Goal: Find specific page/section: Find specific page/section

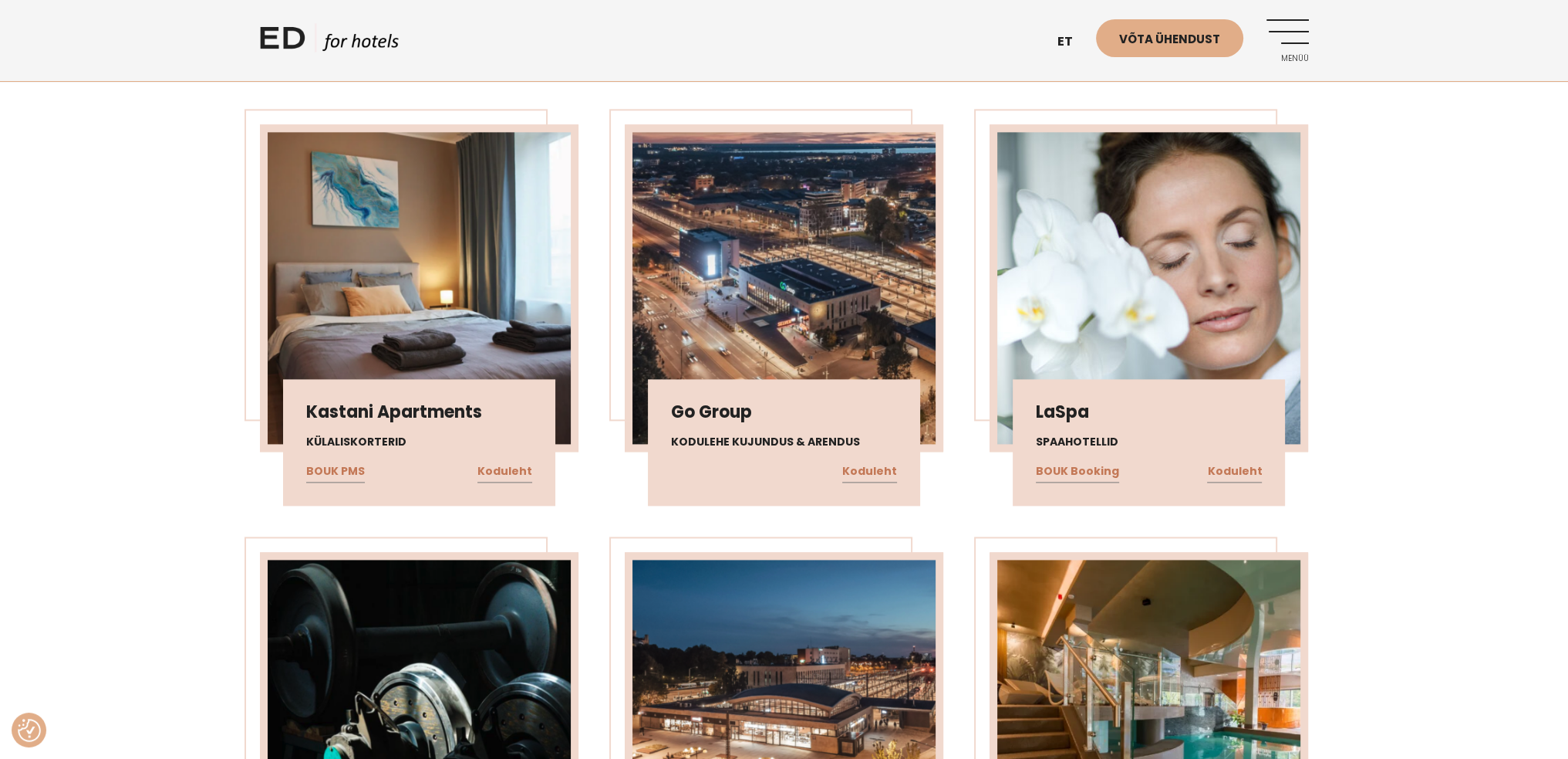
scroll to position [2701, 0]
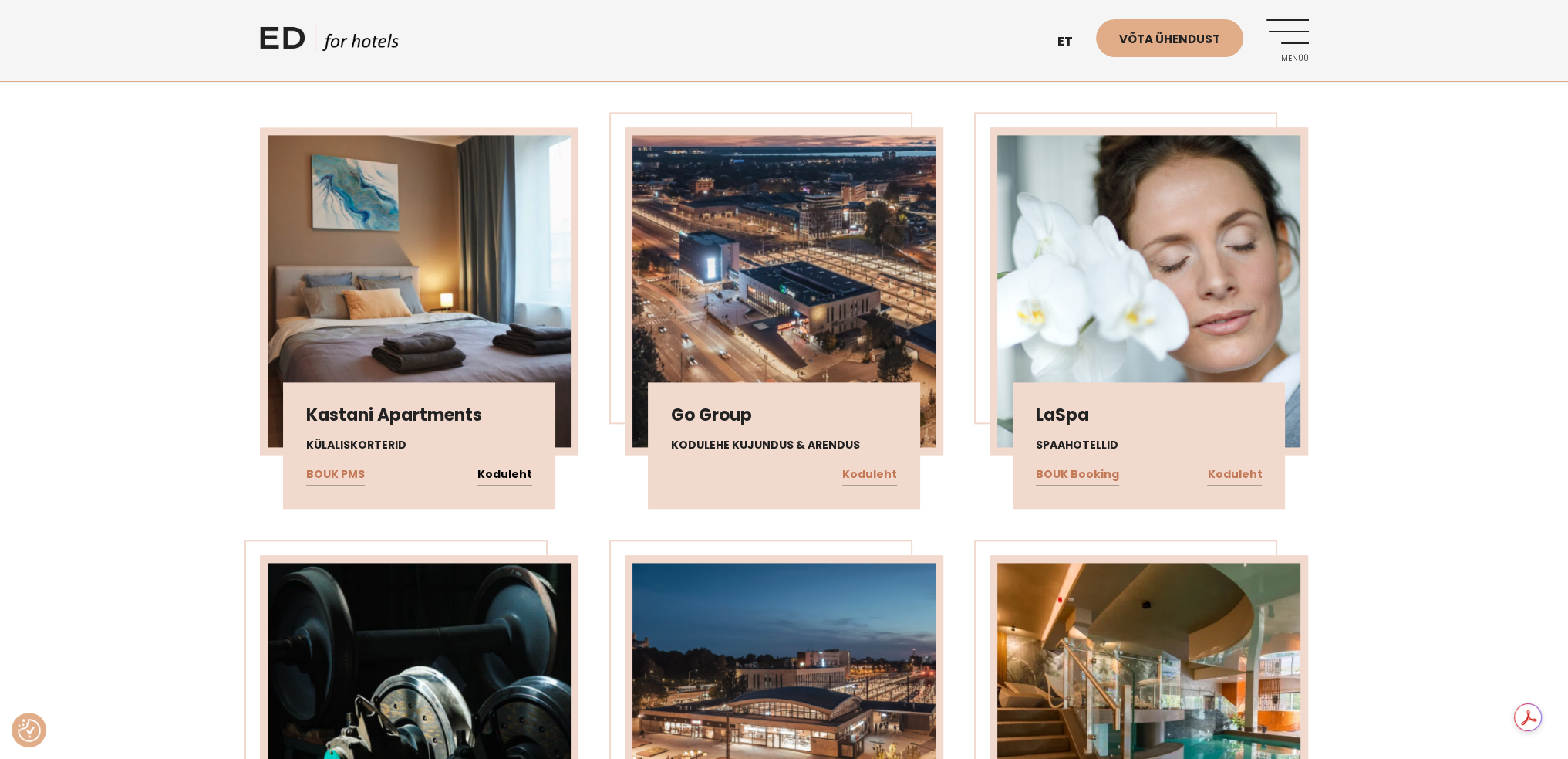
click at [506, 468] on link "Koduleht" at bounding box center [505, 474] width 55 height 20
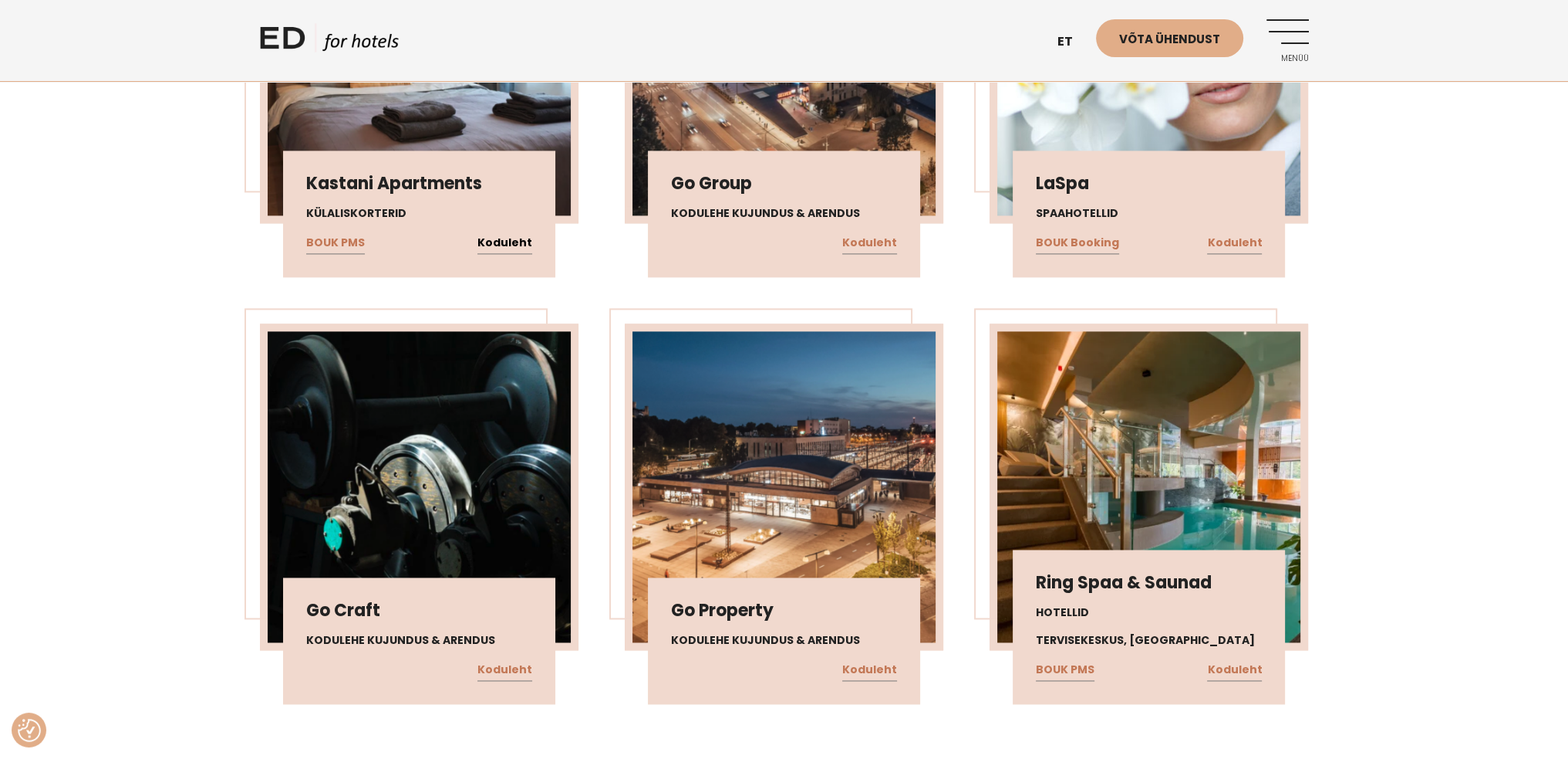
scroll to position [3010, 0]
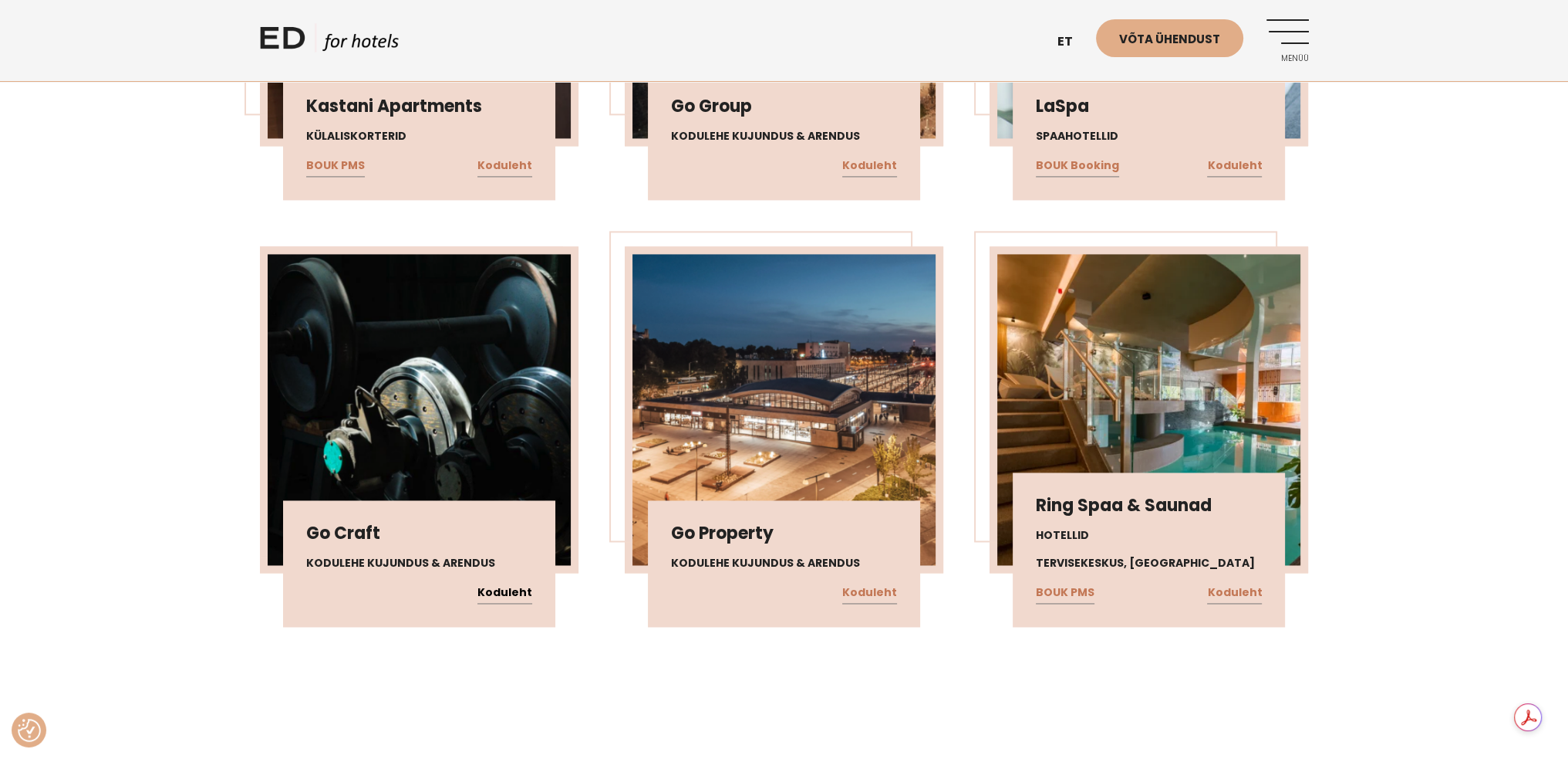
click at [503, 586] on link "Koduleht" at bounding box center [505, 593] width 55 height 20
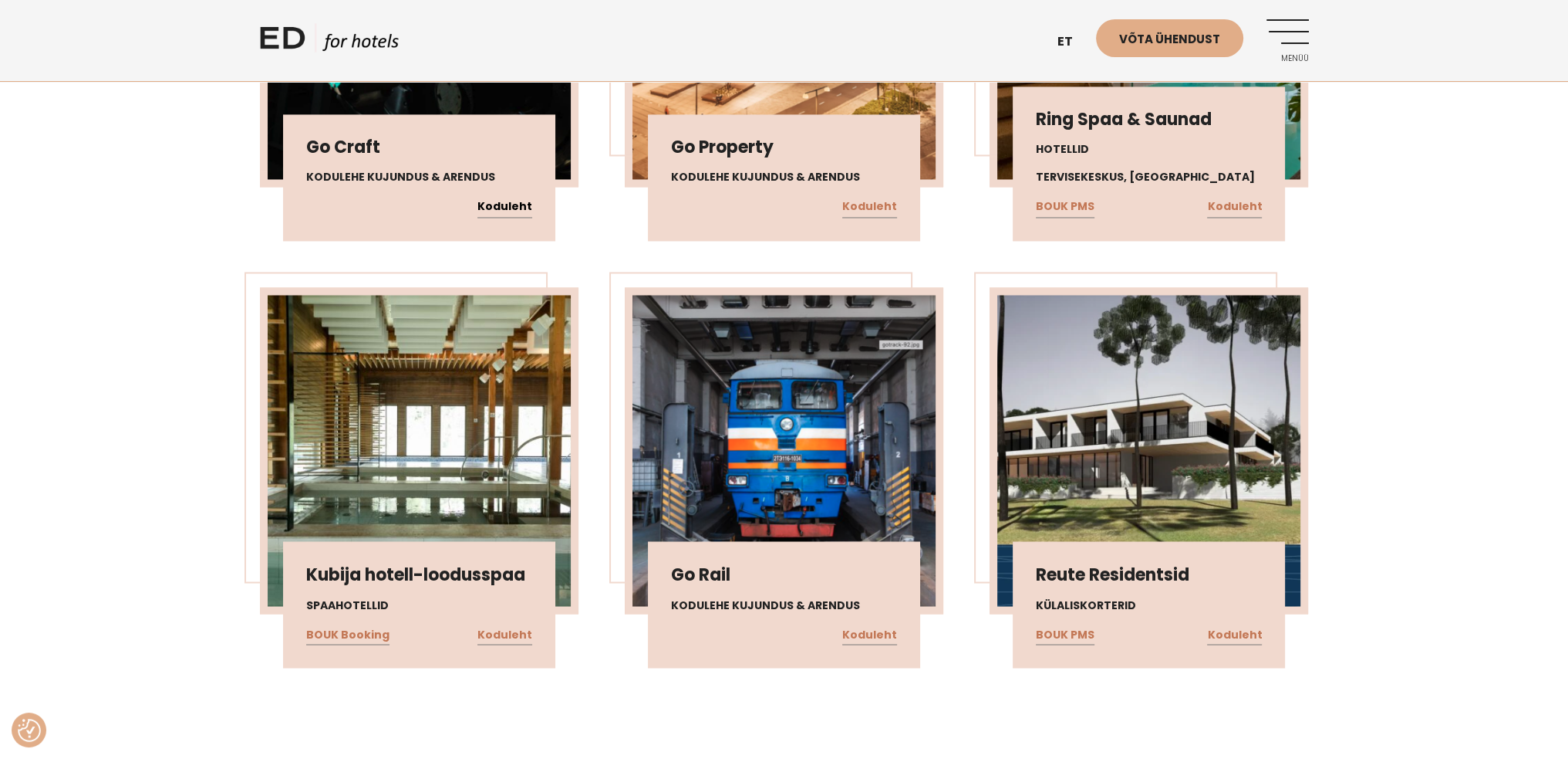
scroll to position [3473, 0]
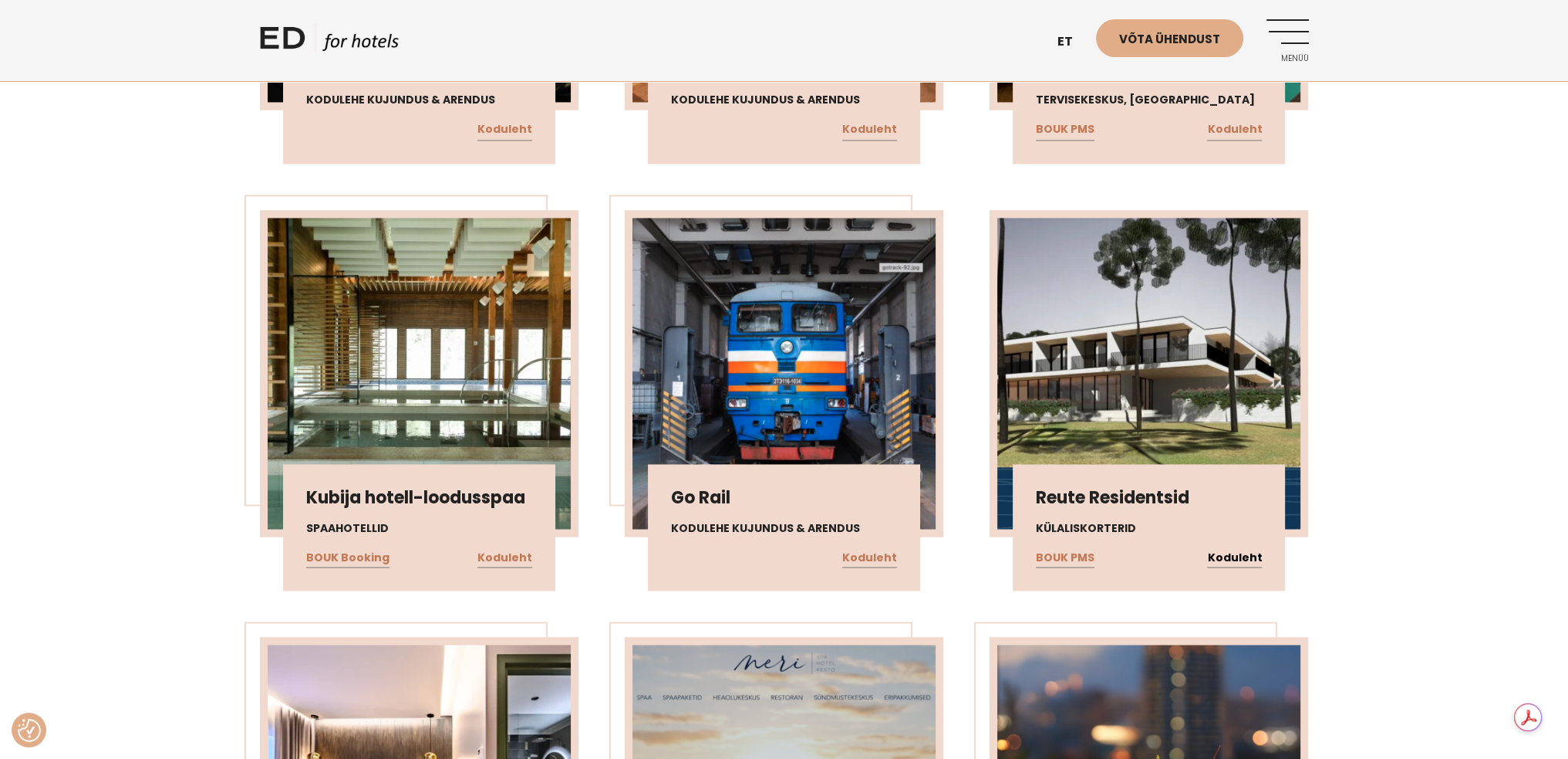
click at [1236, 547] on link "Koduleht" at bounding box center [1235, 557] width 55 height 20
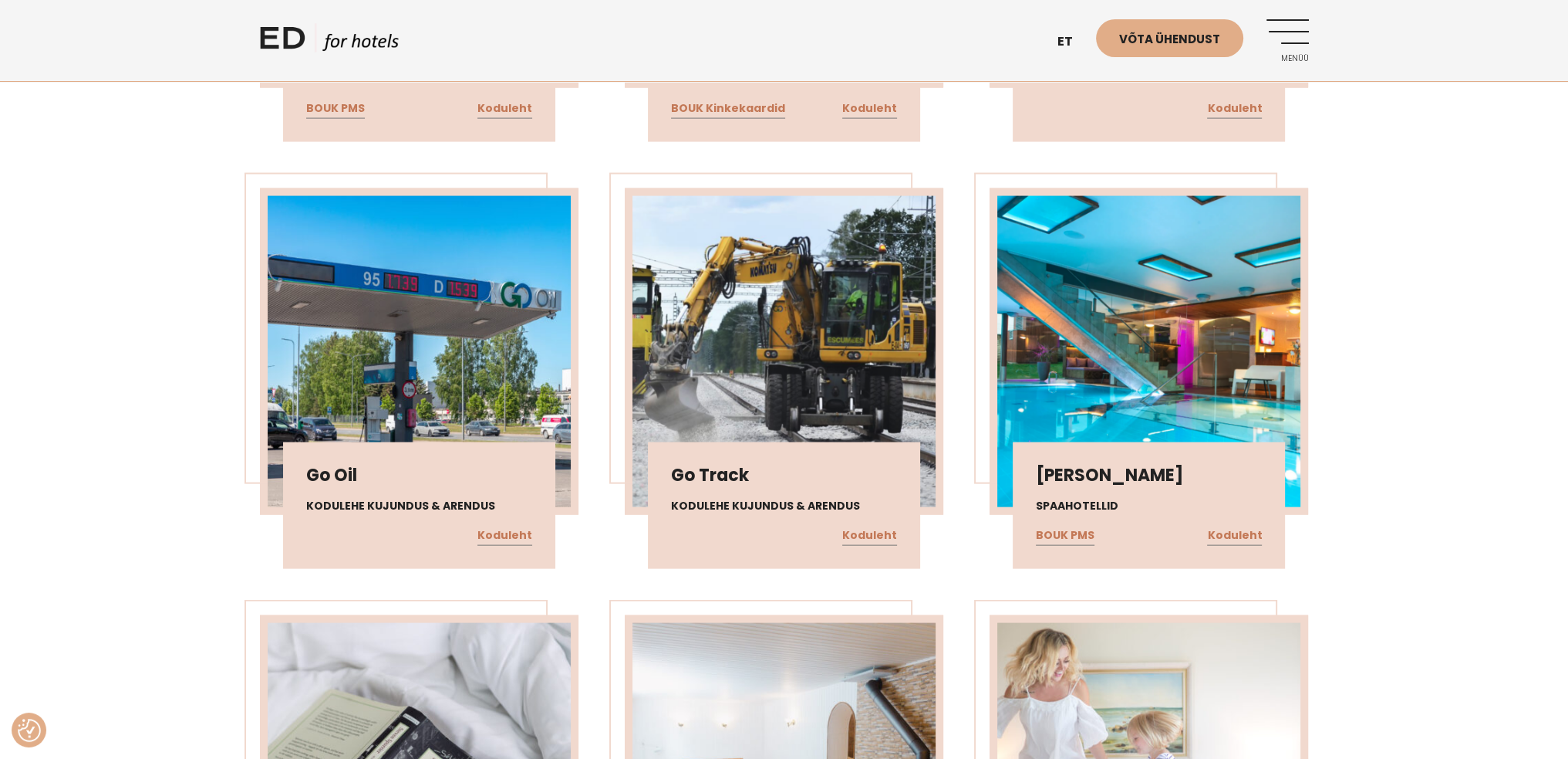
scroll to position [4322, 0]
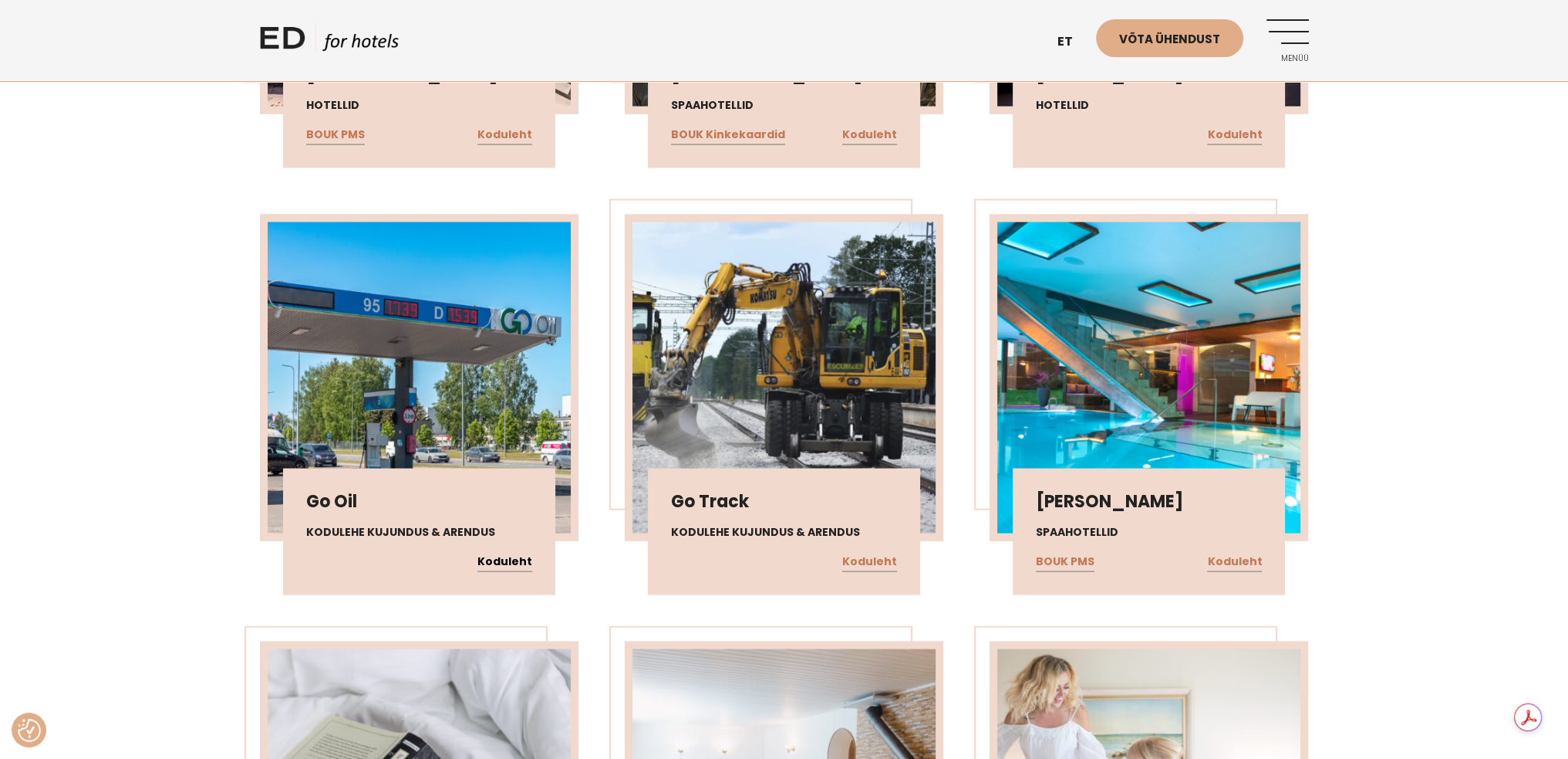
click at [507, 553] on link "Koduleht" at bounding box center [505, 562] width 55 height 20
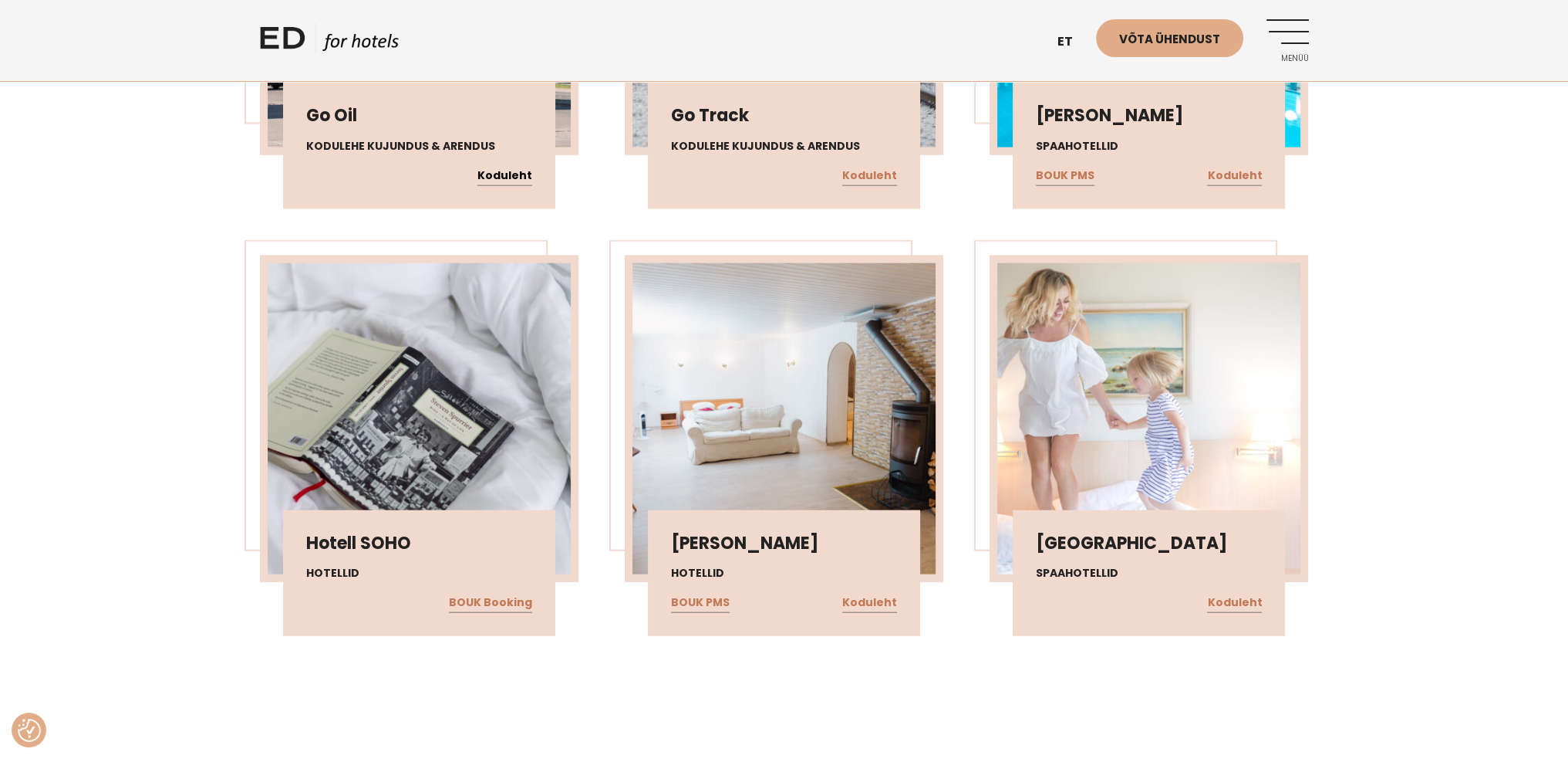
scroll to position [4785, 0]
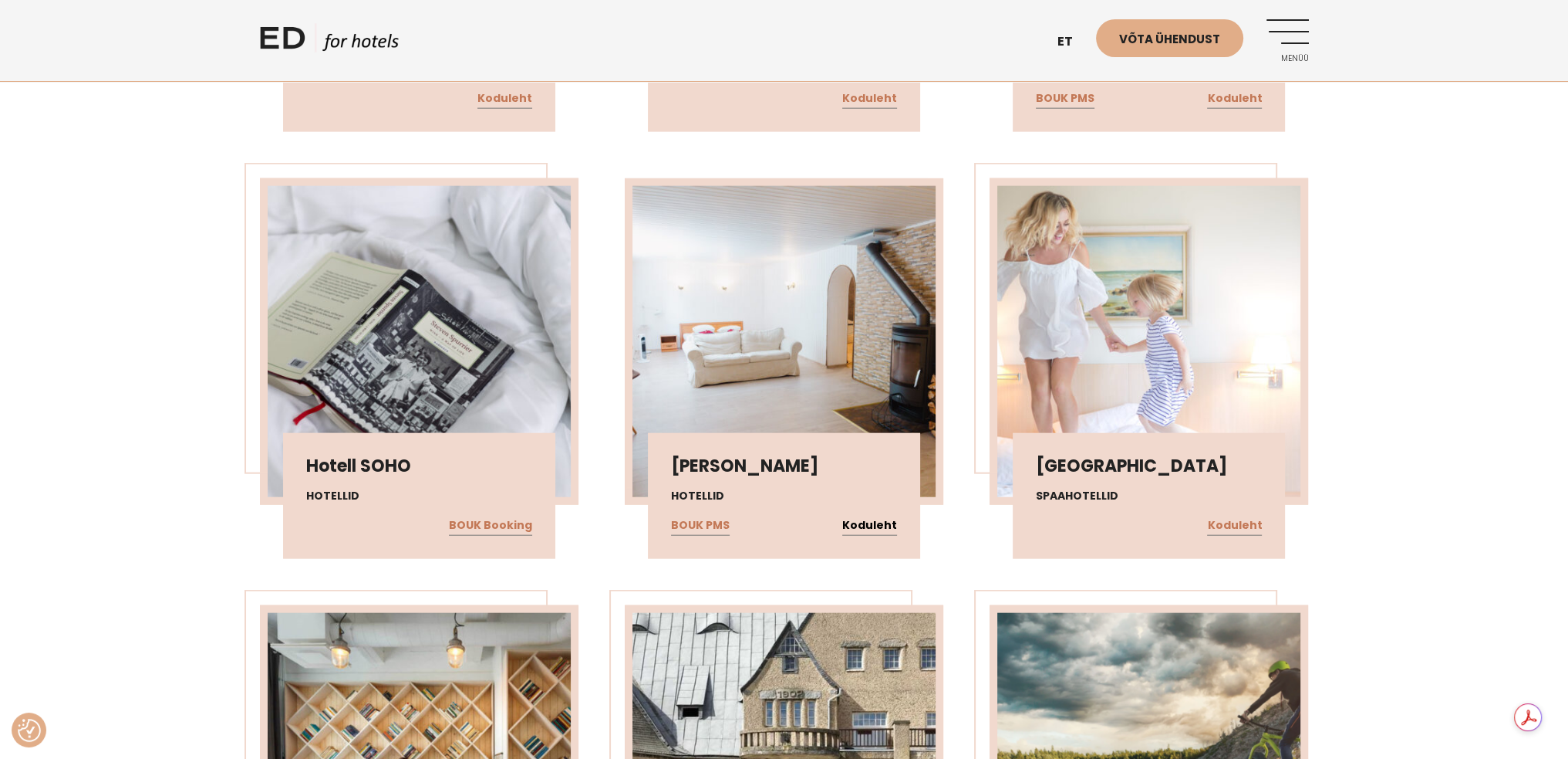
click at [878, 517] on link "Koduleht" at bounding box center [869, 525] width 55 height 20
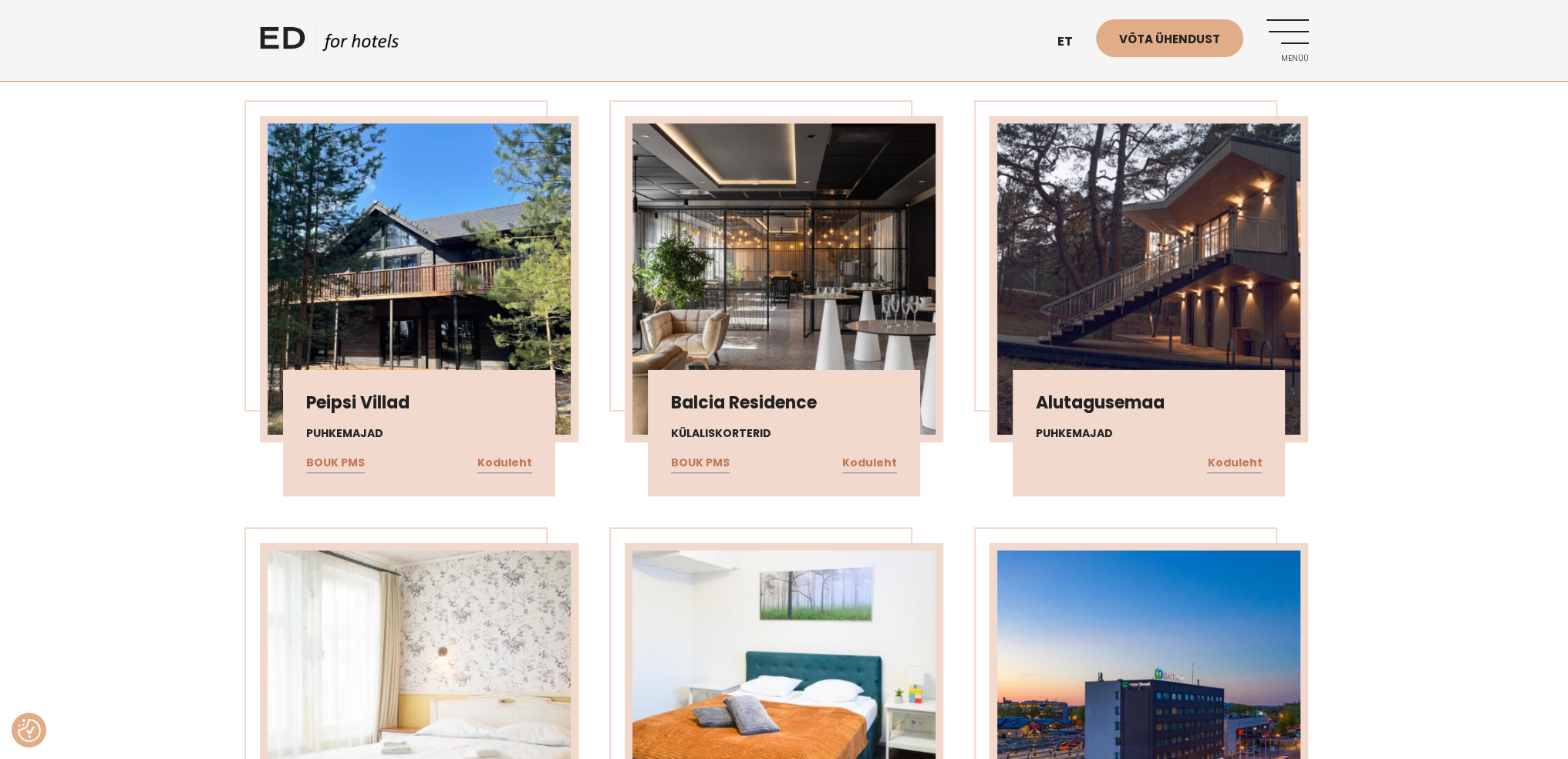
scroll to position [7486, 0]
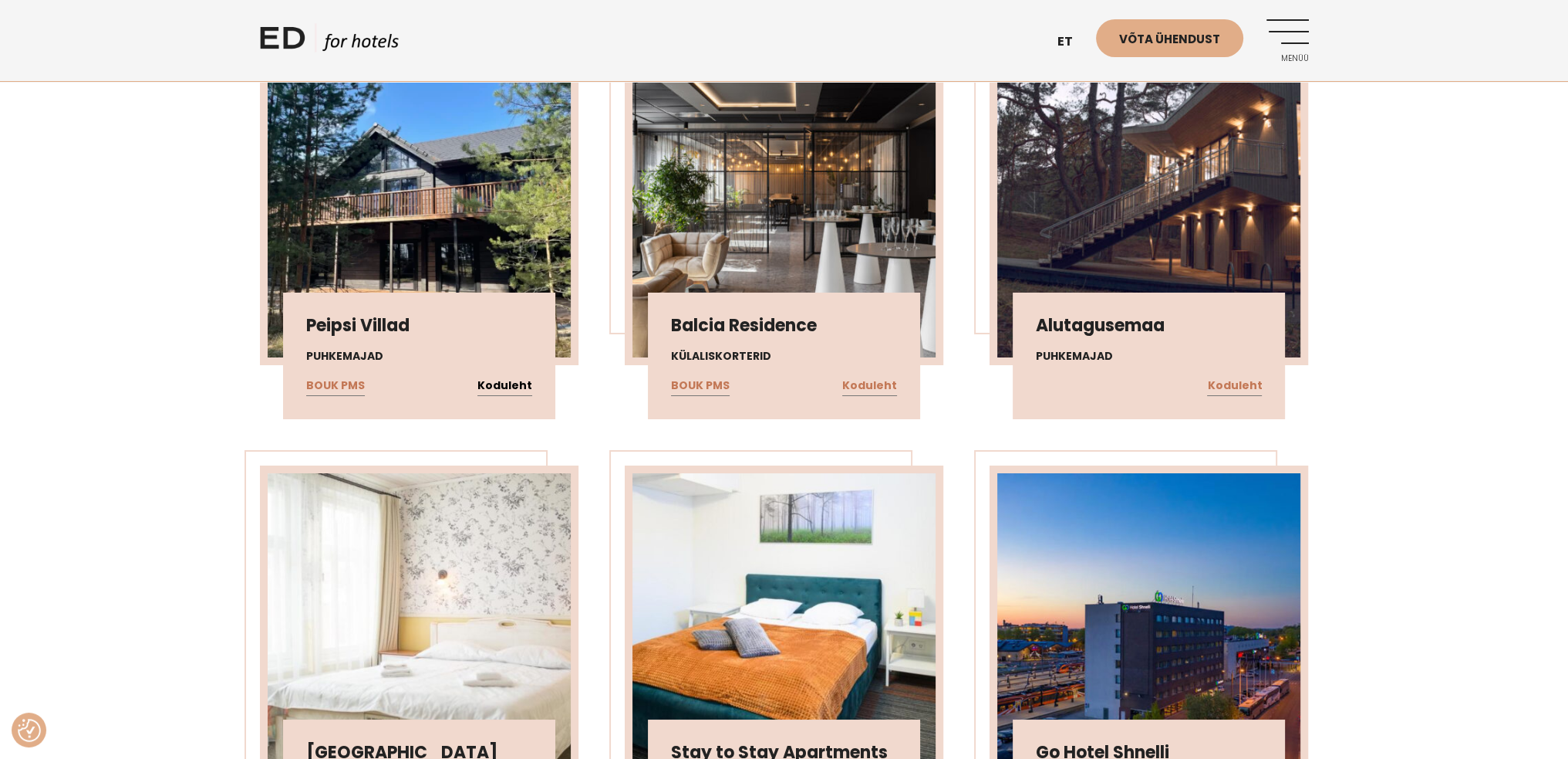
click at [504, 376] on link "Koduleht" at bounding box center [505, 386] width 55 height 20
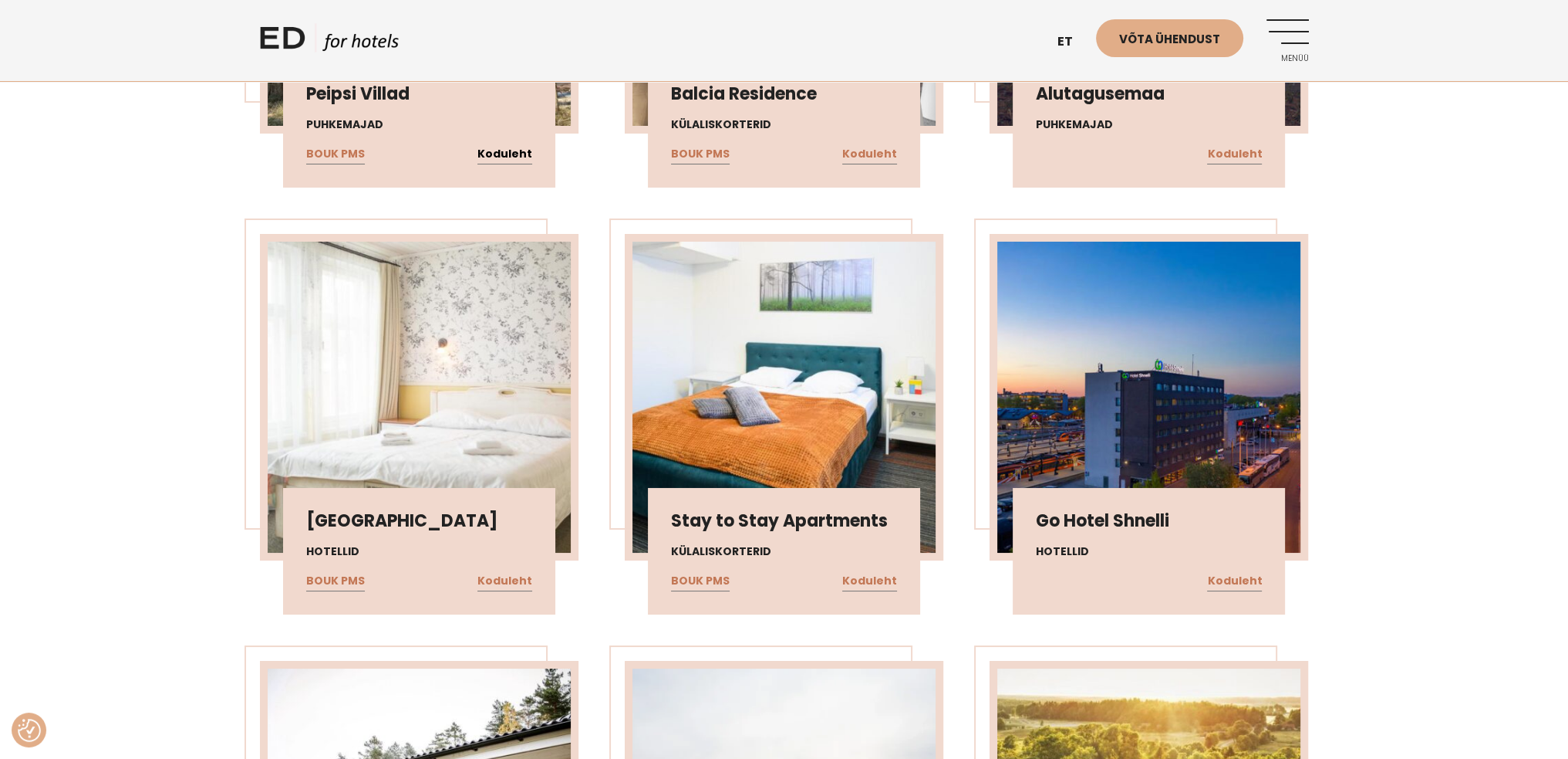
scroll to position [7795, 0]
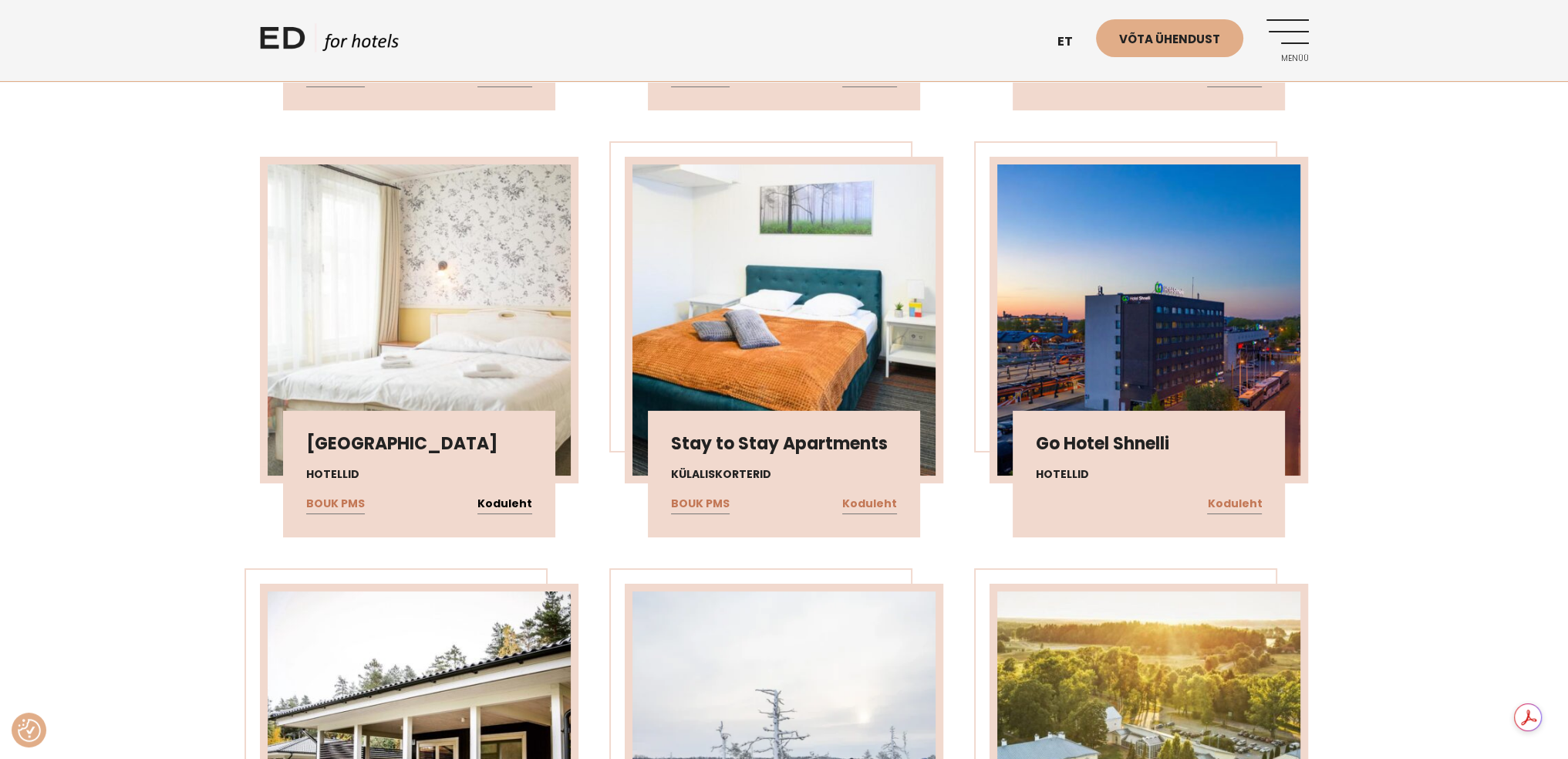
click at [521, 494] on link "Koduleht" at bounding box center [505, 504] width 55 height 20
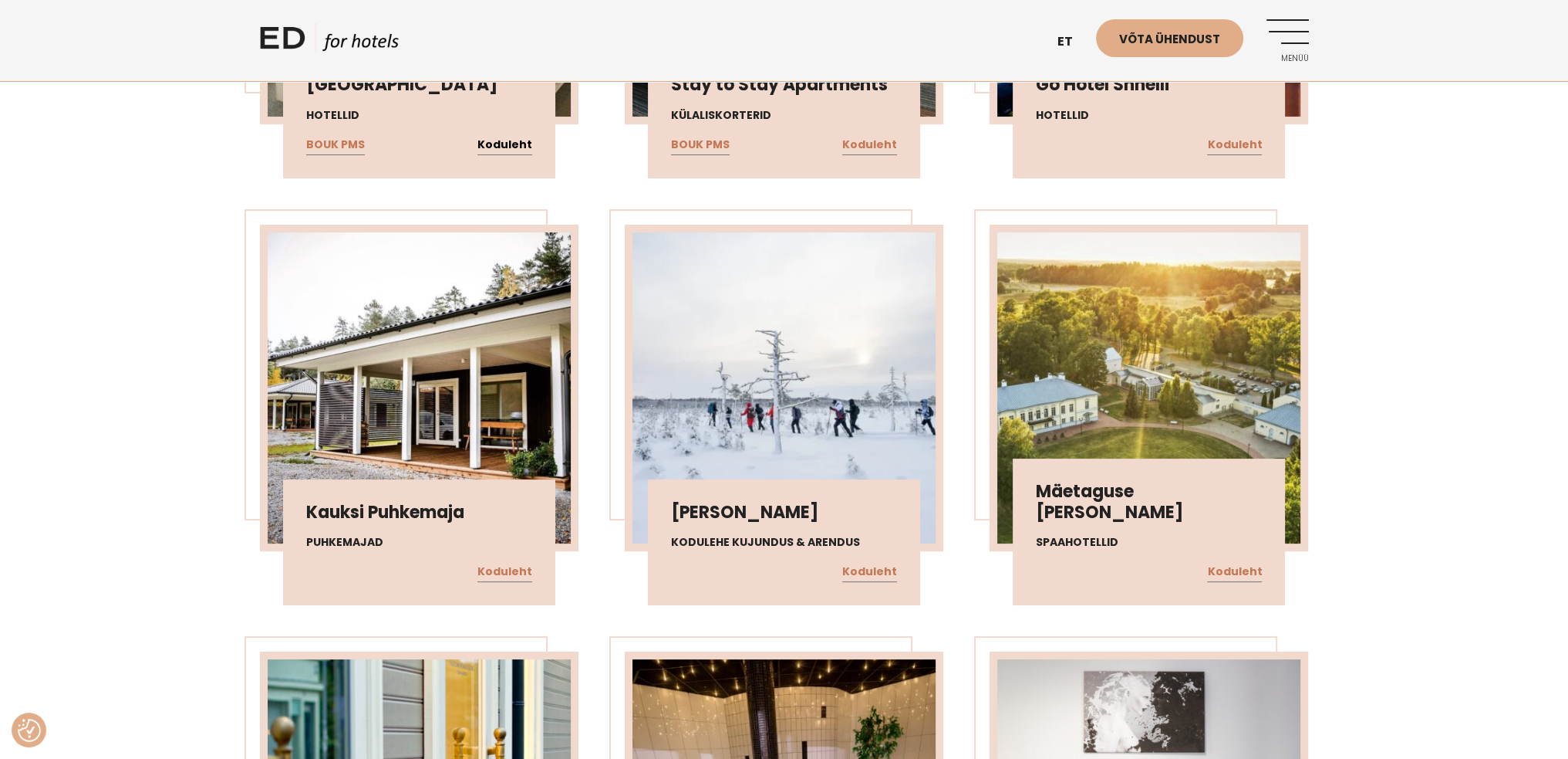
scroll to position [8181, 0]
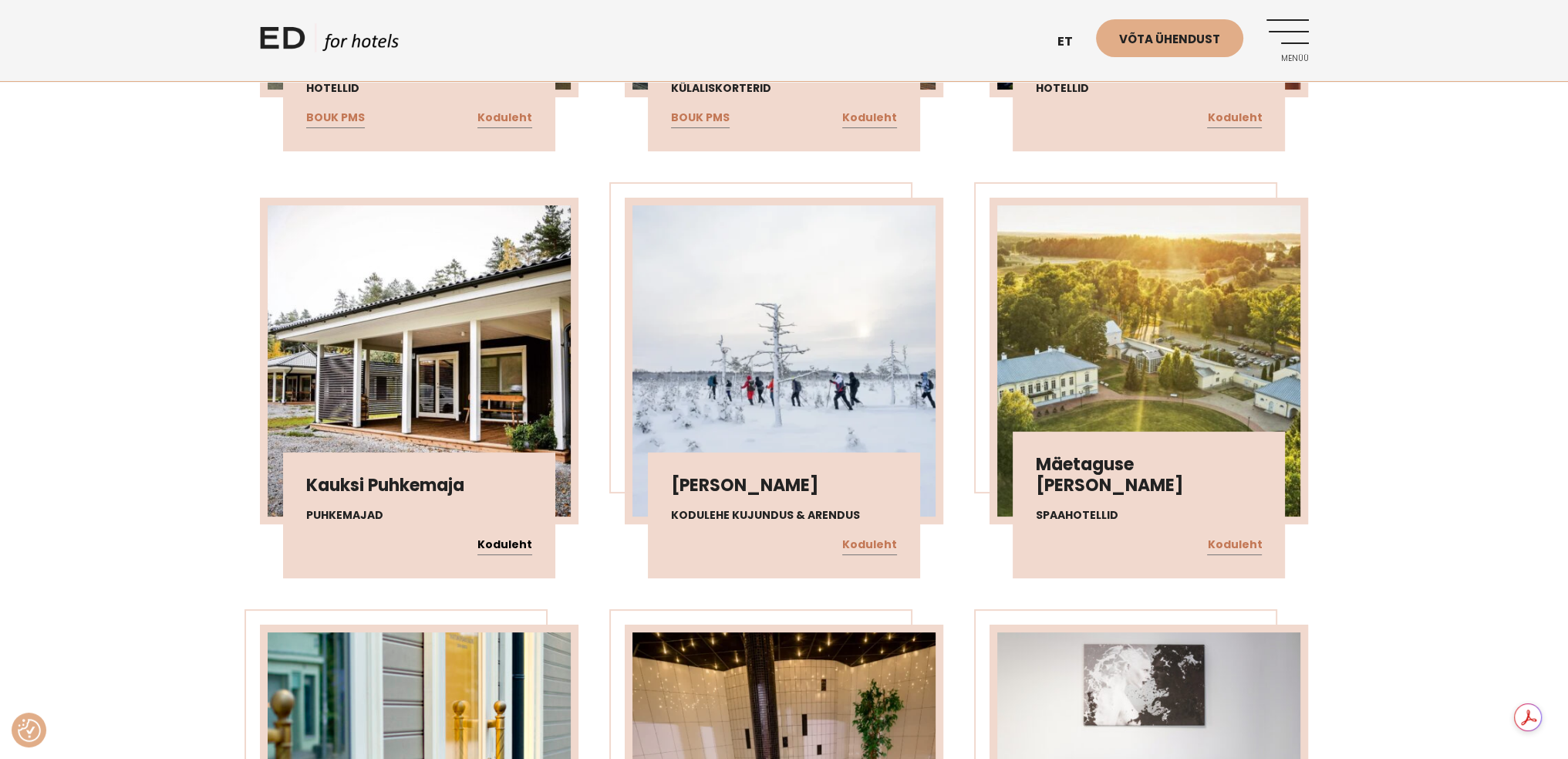
click at [507, 534] on link "Koduleht" at bounding box center [505, 544] width 55 height 20
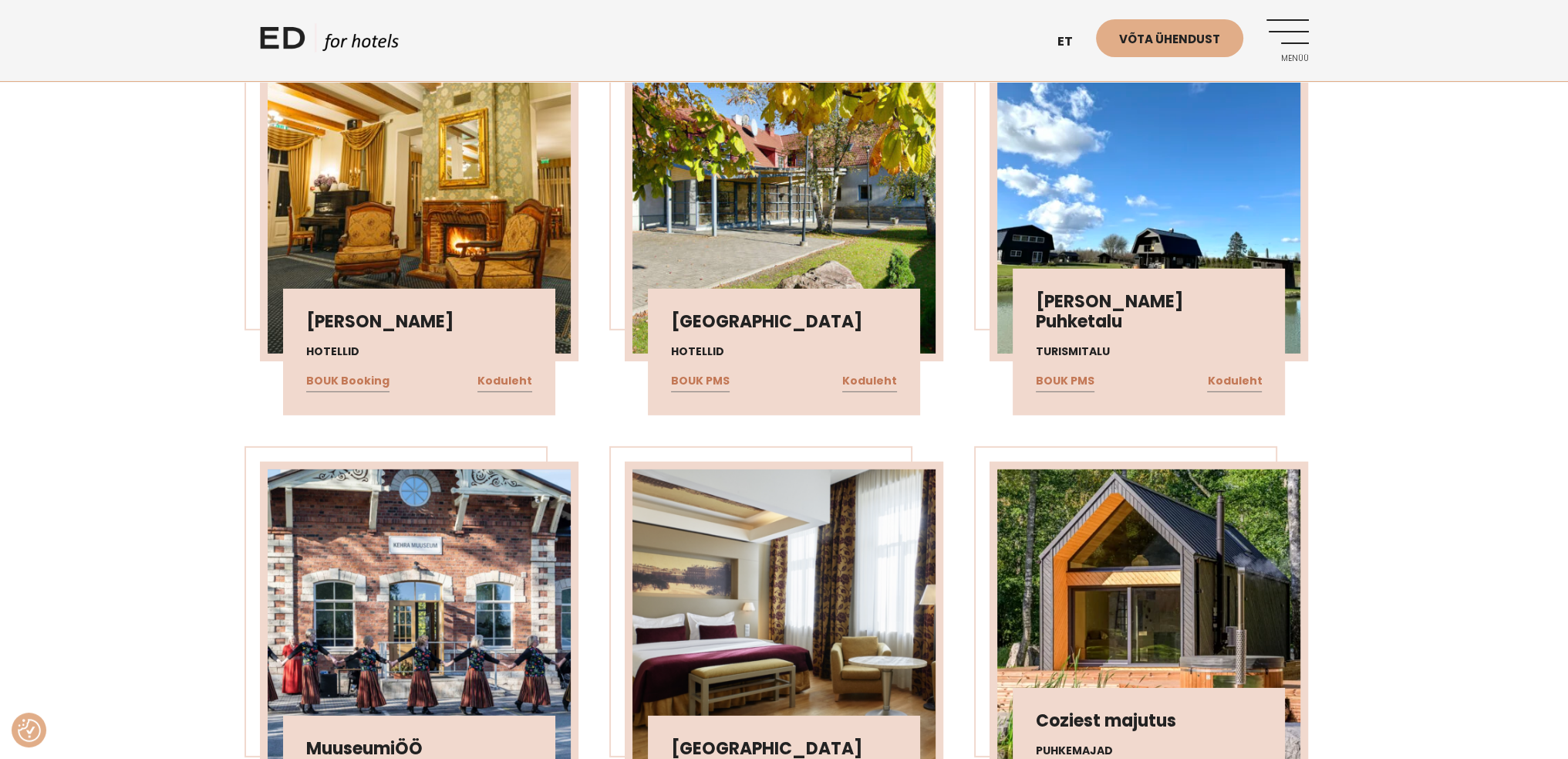
scroll to position [6175, 0]
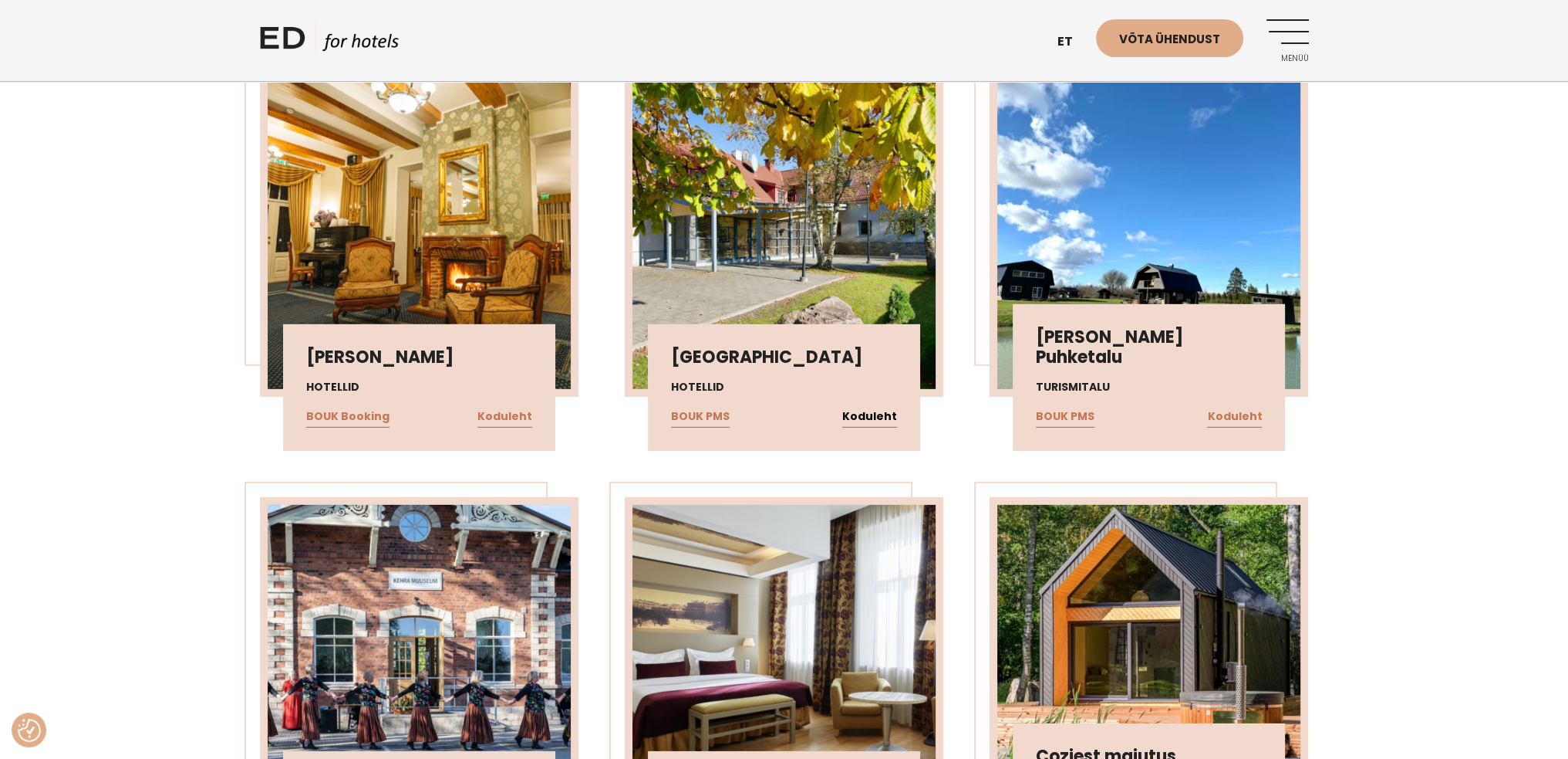
click at [861, 406] on link "Koduleht" at bounding box center [869, 416] width 55 height 20
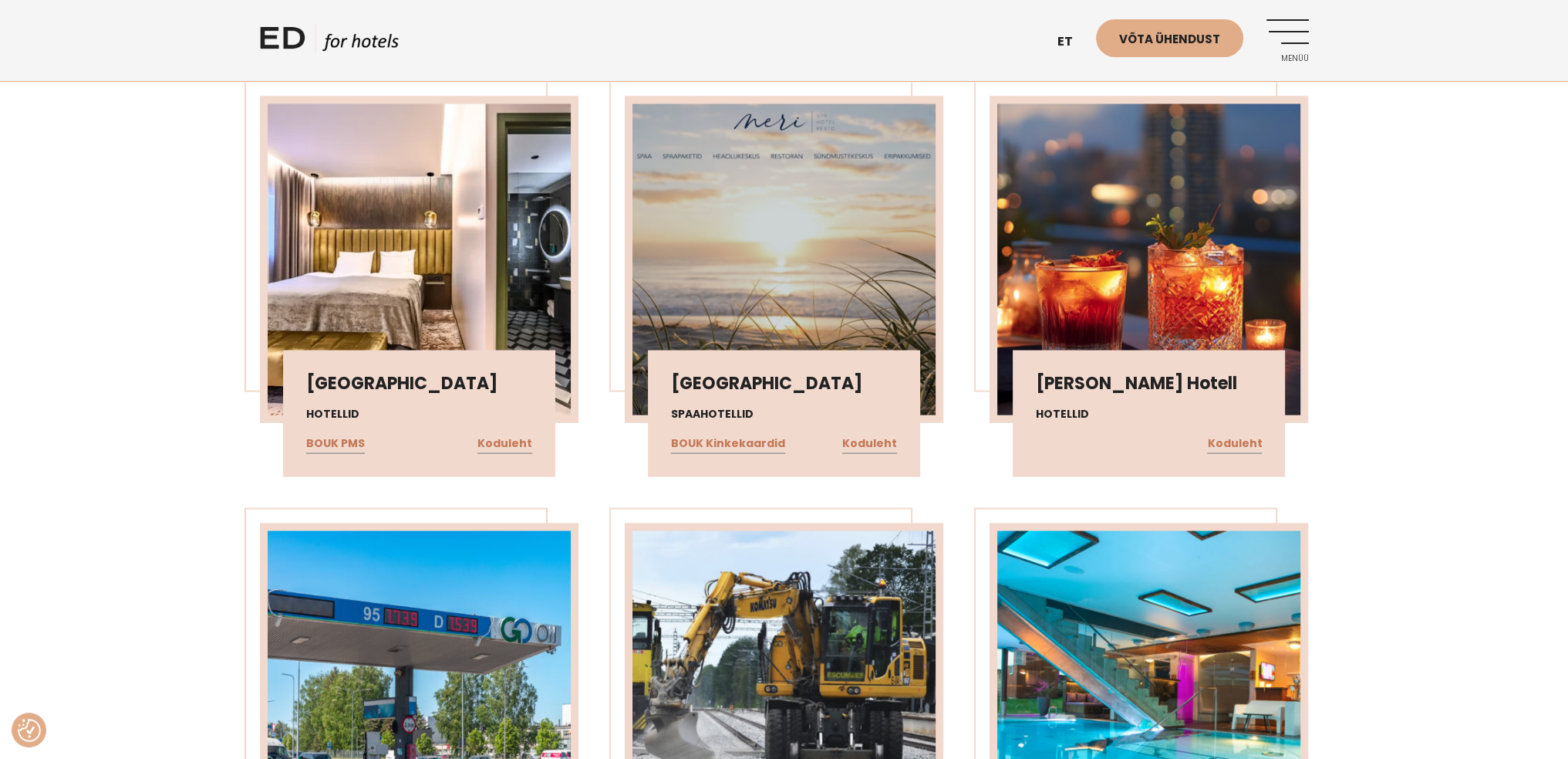
scroll to position [3936, 0]
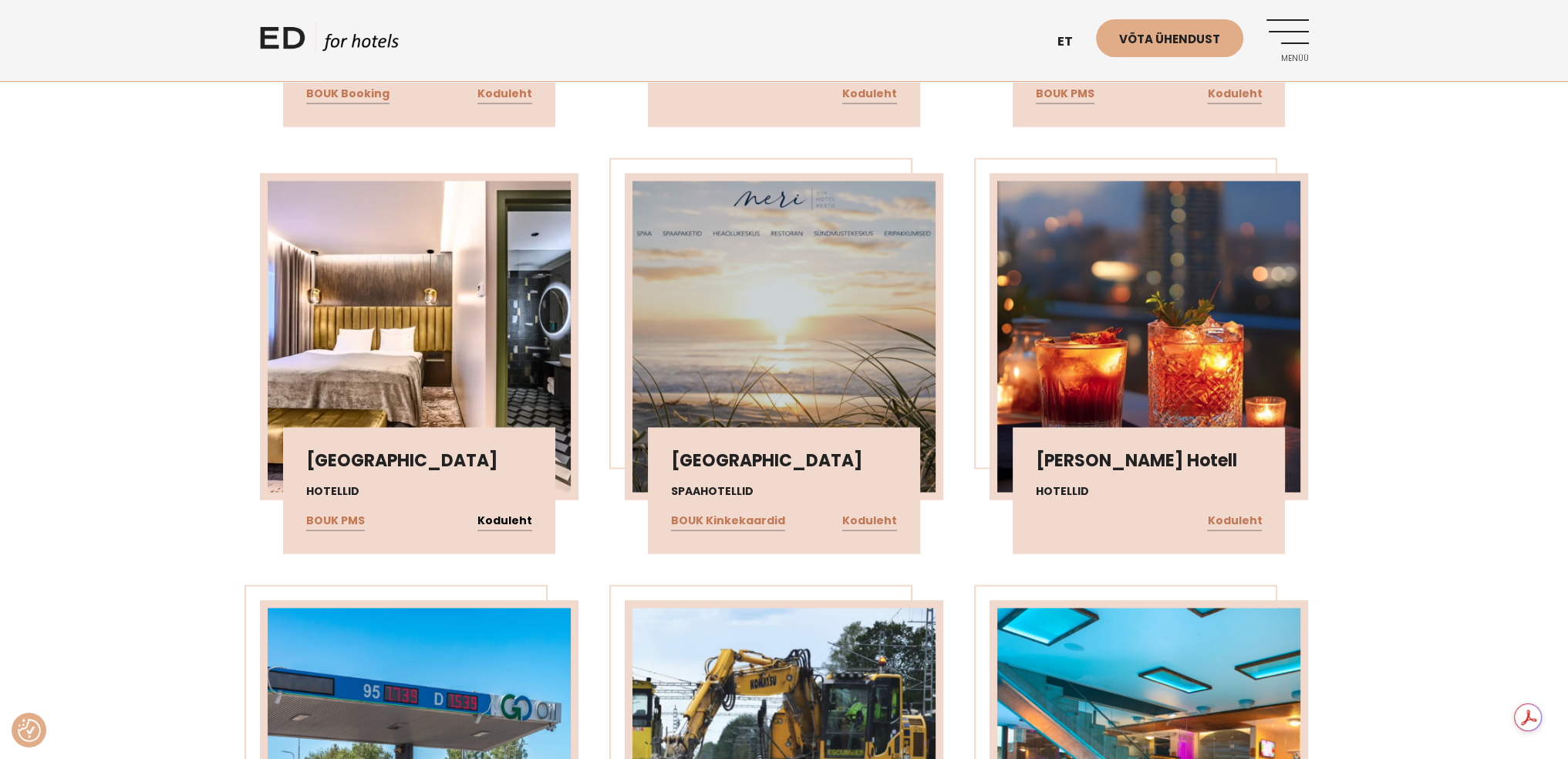
click at [513, 514] on link "Koduleht" at bounding box center [505, 521] width 55 height 20
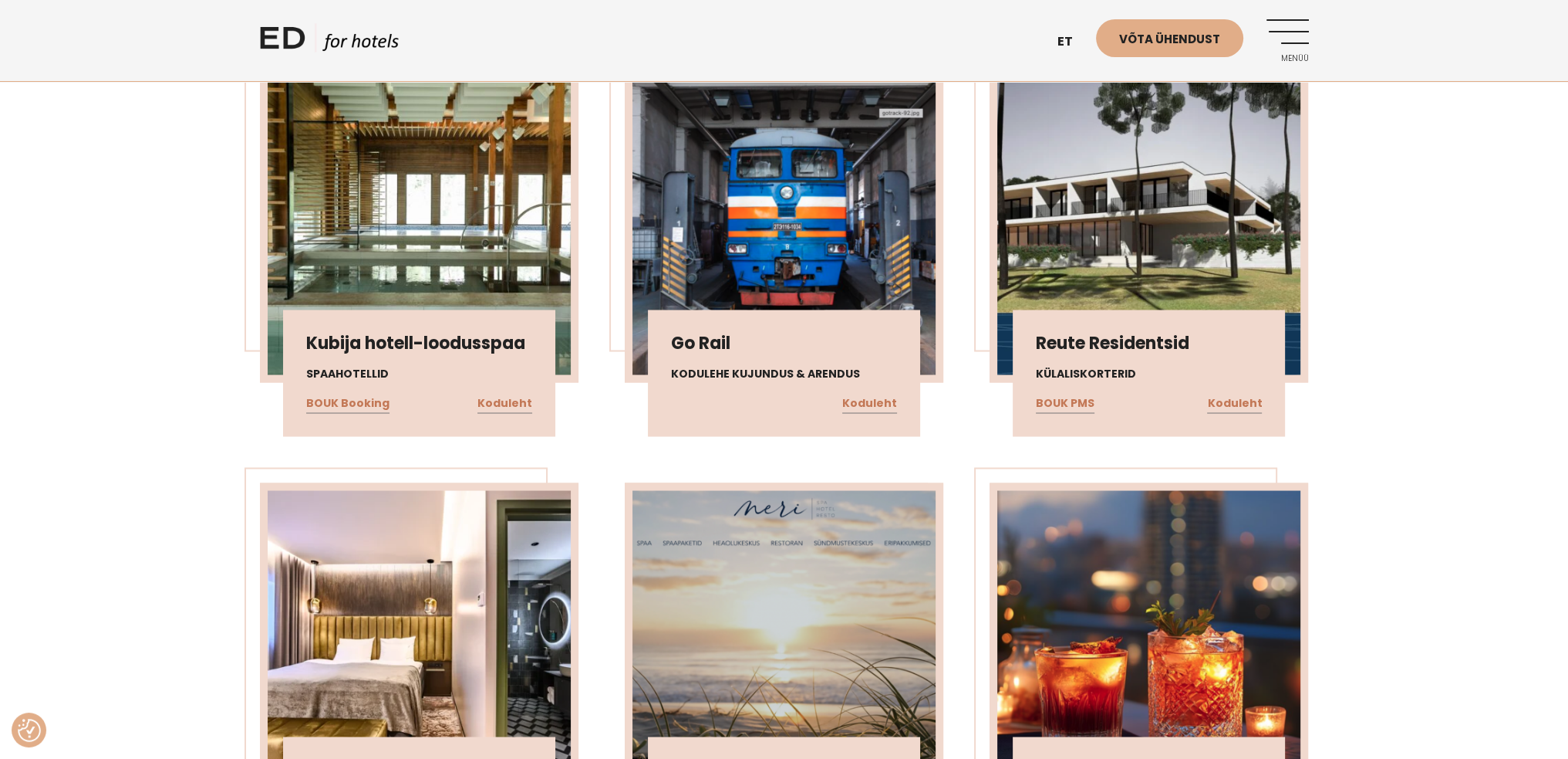
scroll to position [3550, 0]
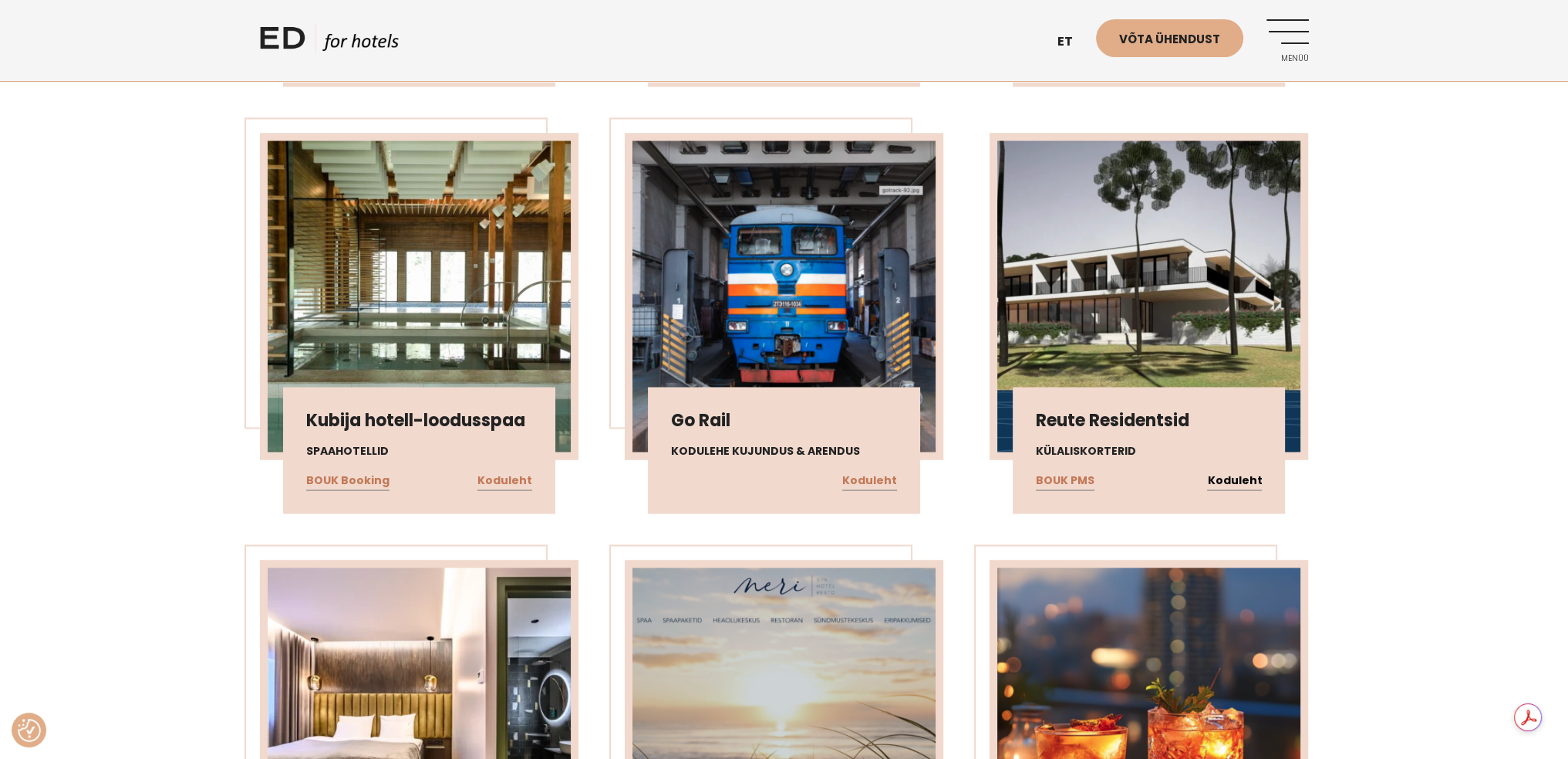
click at [1246, 474] on link "Koduleht" at bounding box center [1235, 480] width 55 height 20
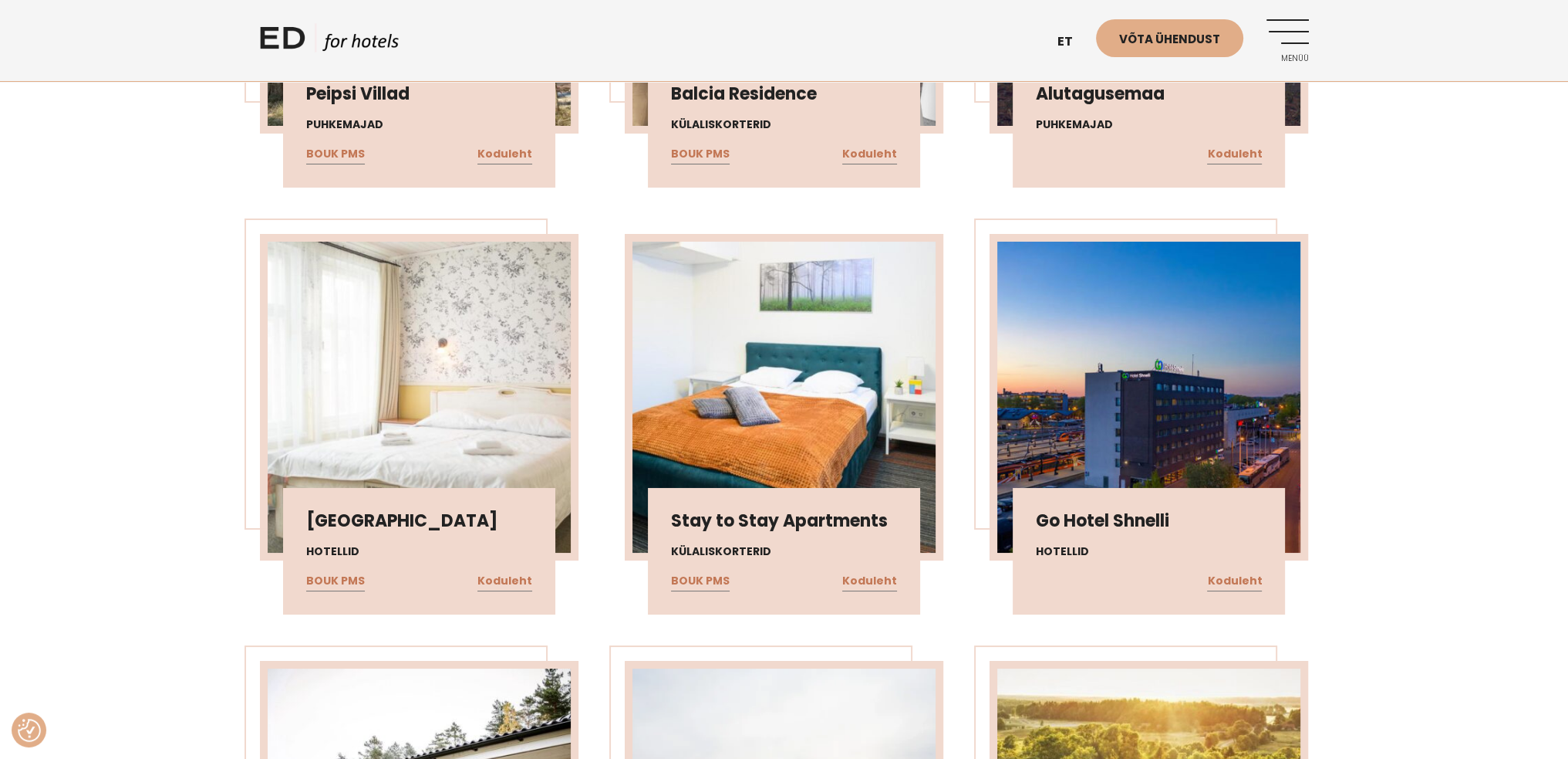
scroll to position [7718, 0]
click at [864, 571] on link "Koduleht" at bounding box center [869, 581] width 55 height 20
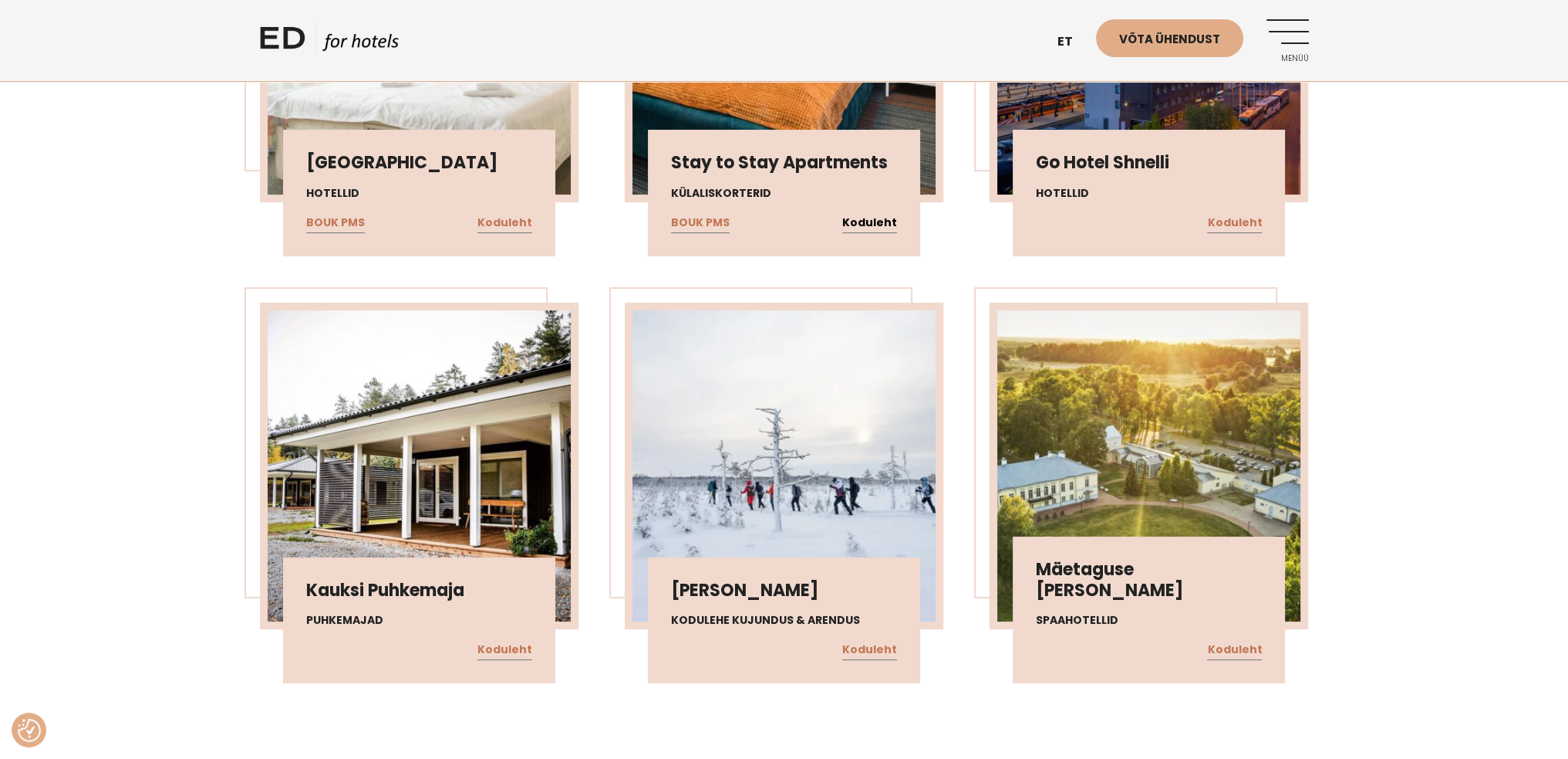
scroll to position [8104, 0]
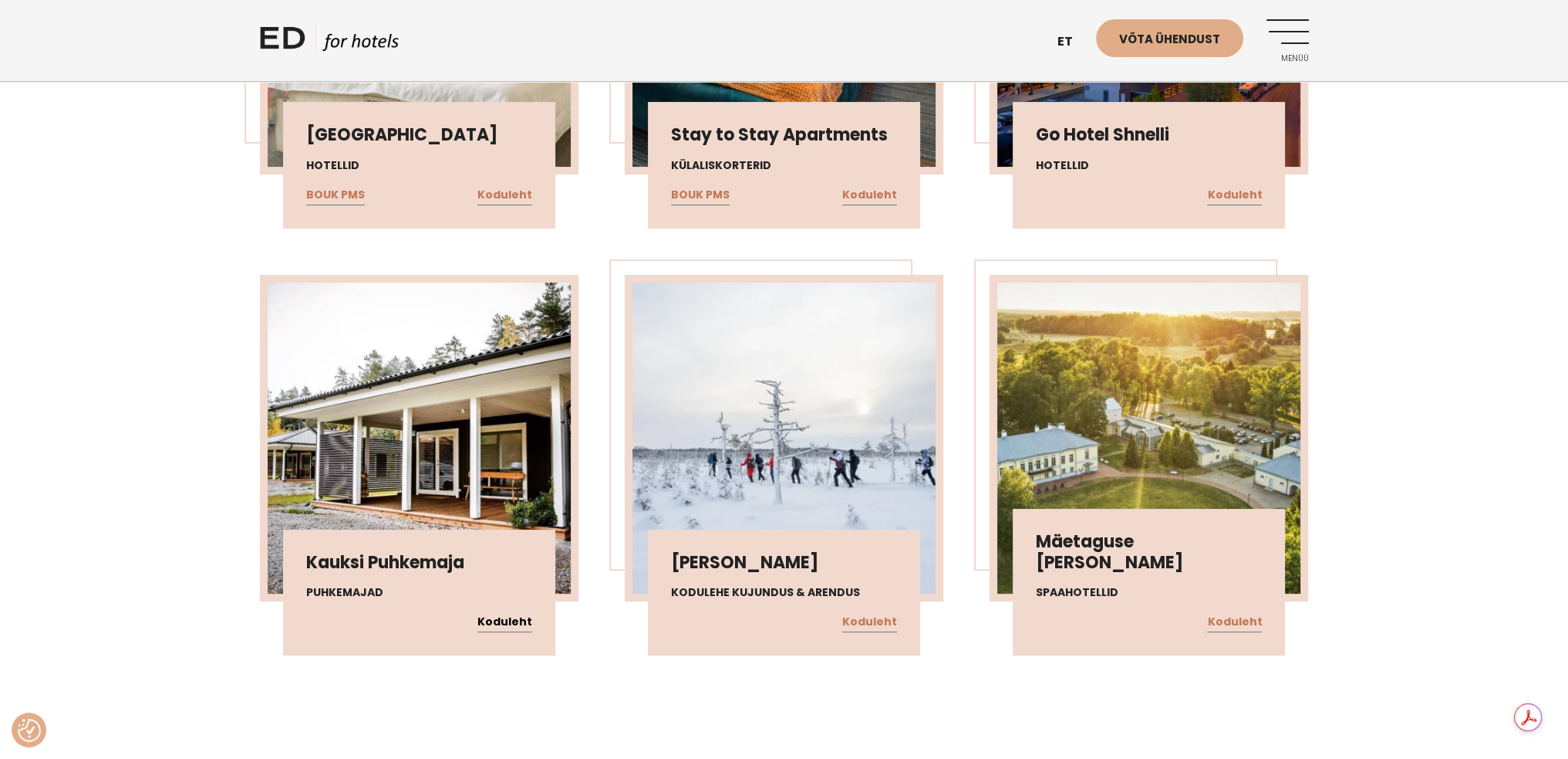
click at [513, 612] on link "Koduleht" at bounding box center [505, 622] width 55 height 20
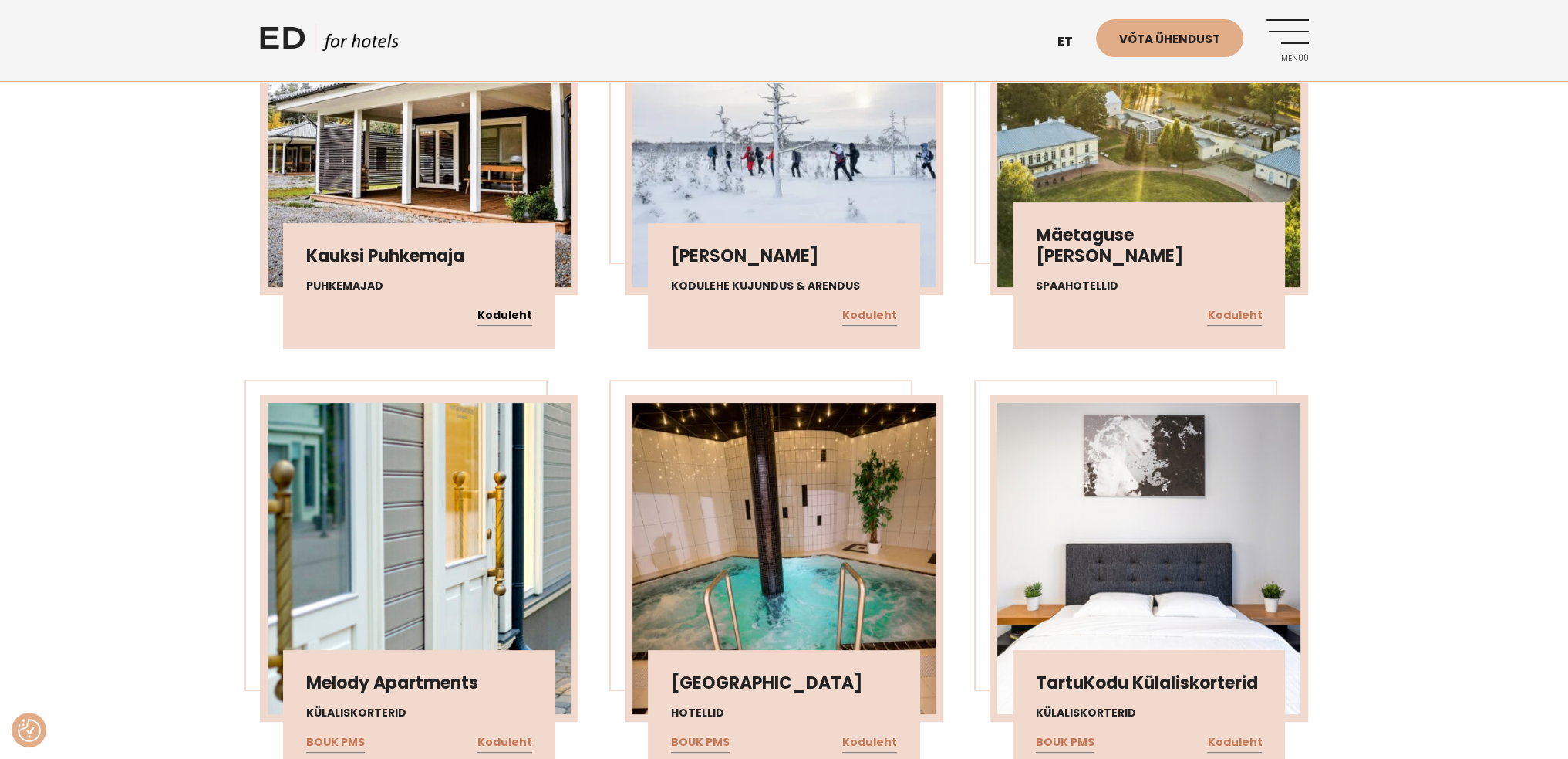
scroll to position [8413, 0]
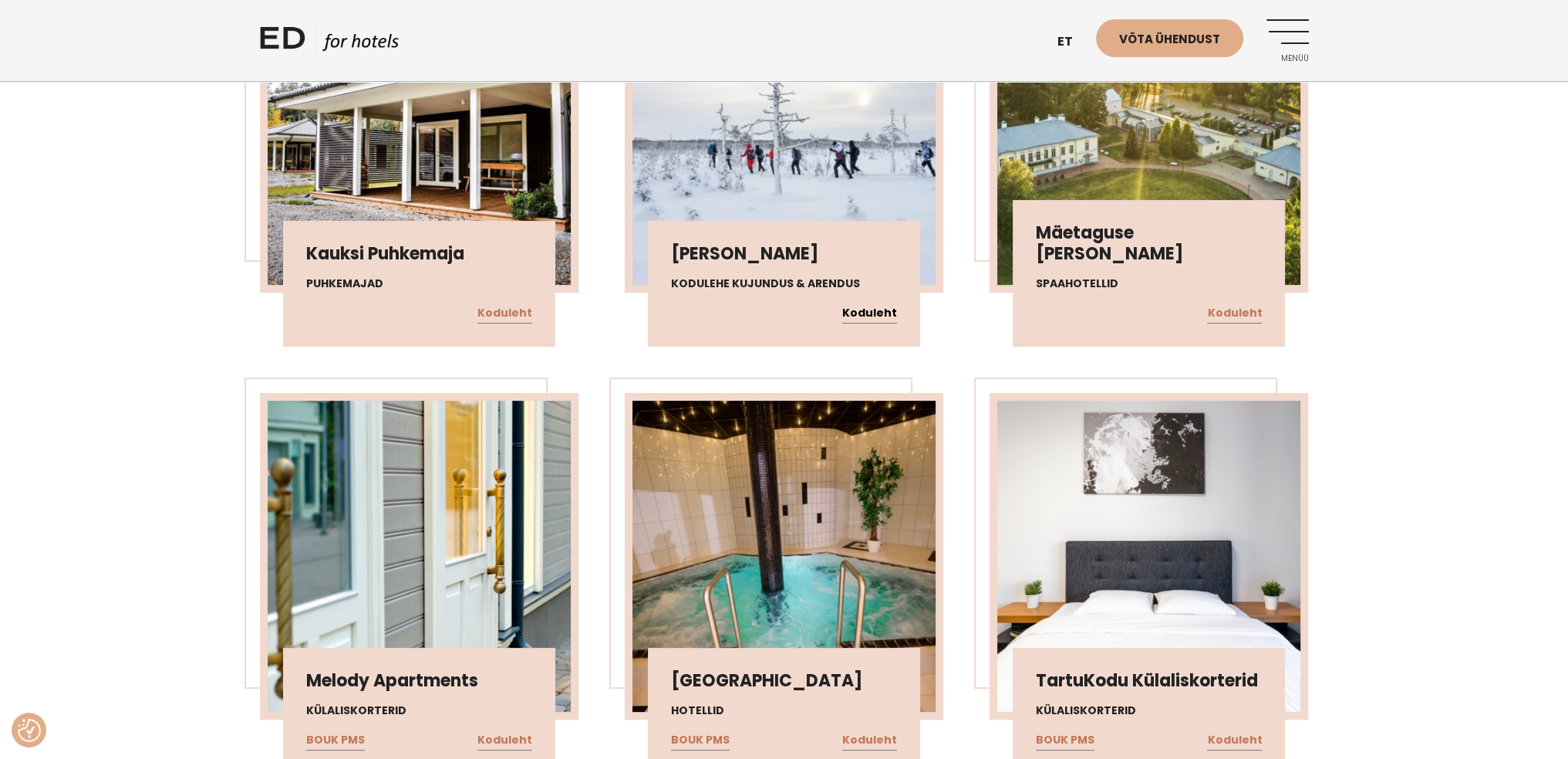
click at [895, 304] on link "Koduleht" at bounding box center [869, 314] width 55 height 20
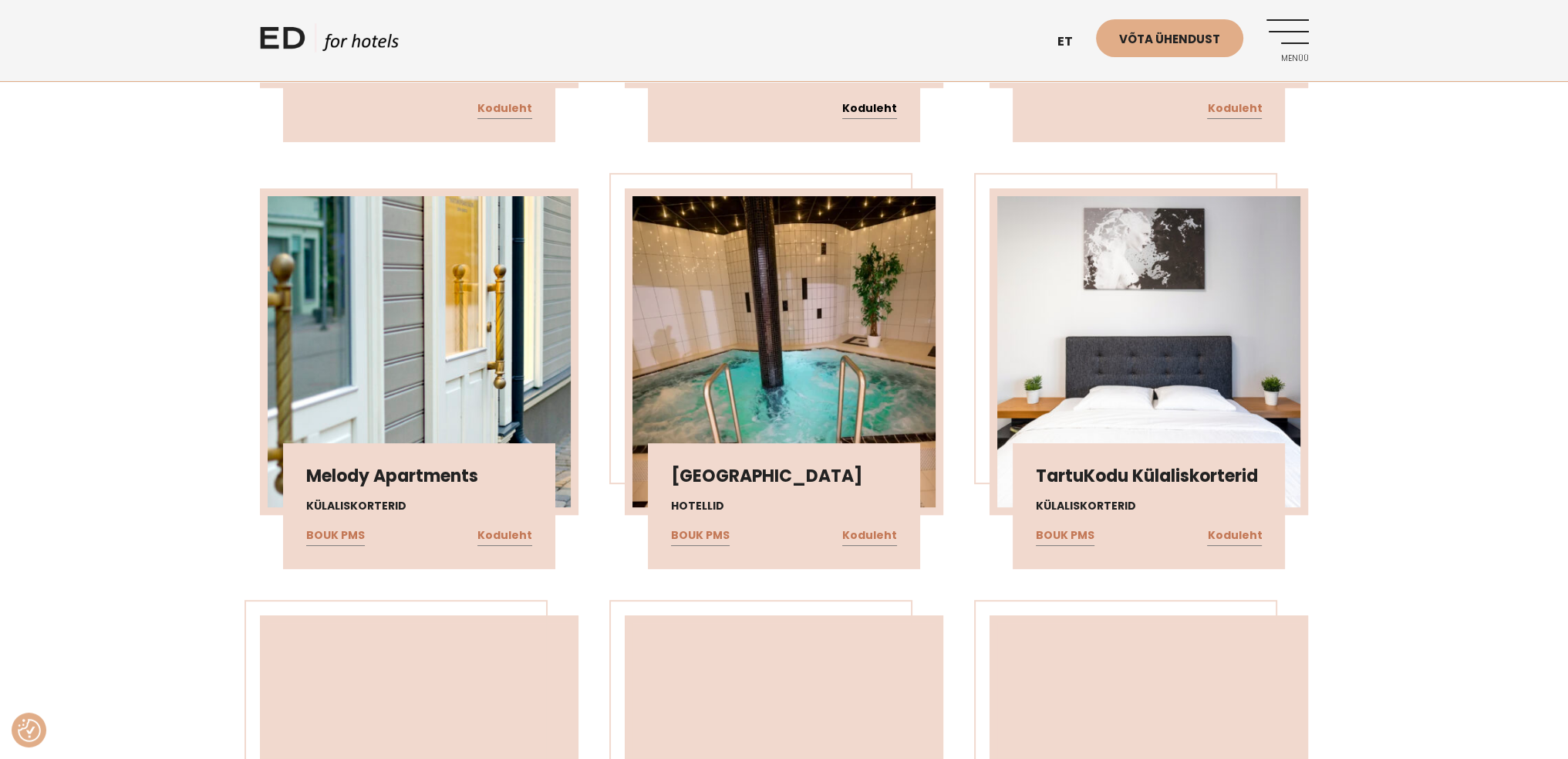
scroll to position [8644, 0]
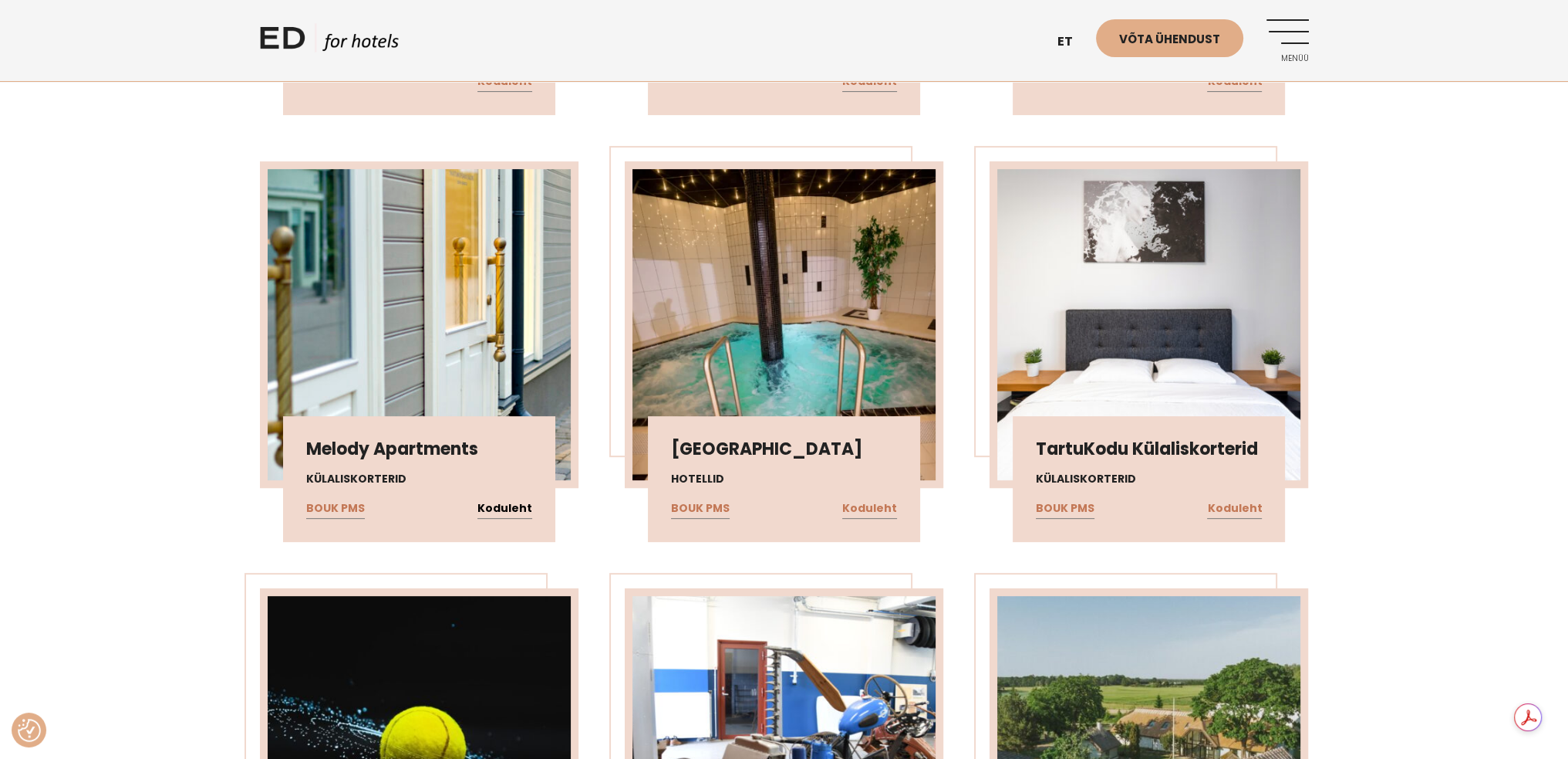
click at [501, 499] on link "Koduleht" at bounding box center [505, 509] width 55 height 20
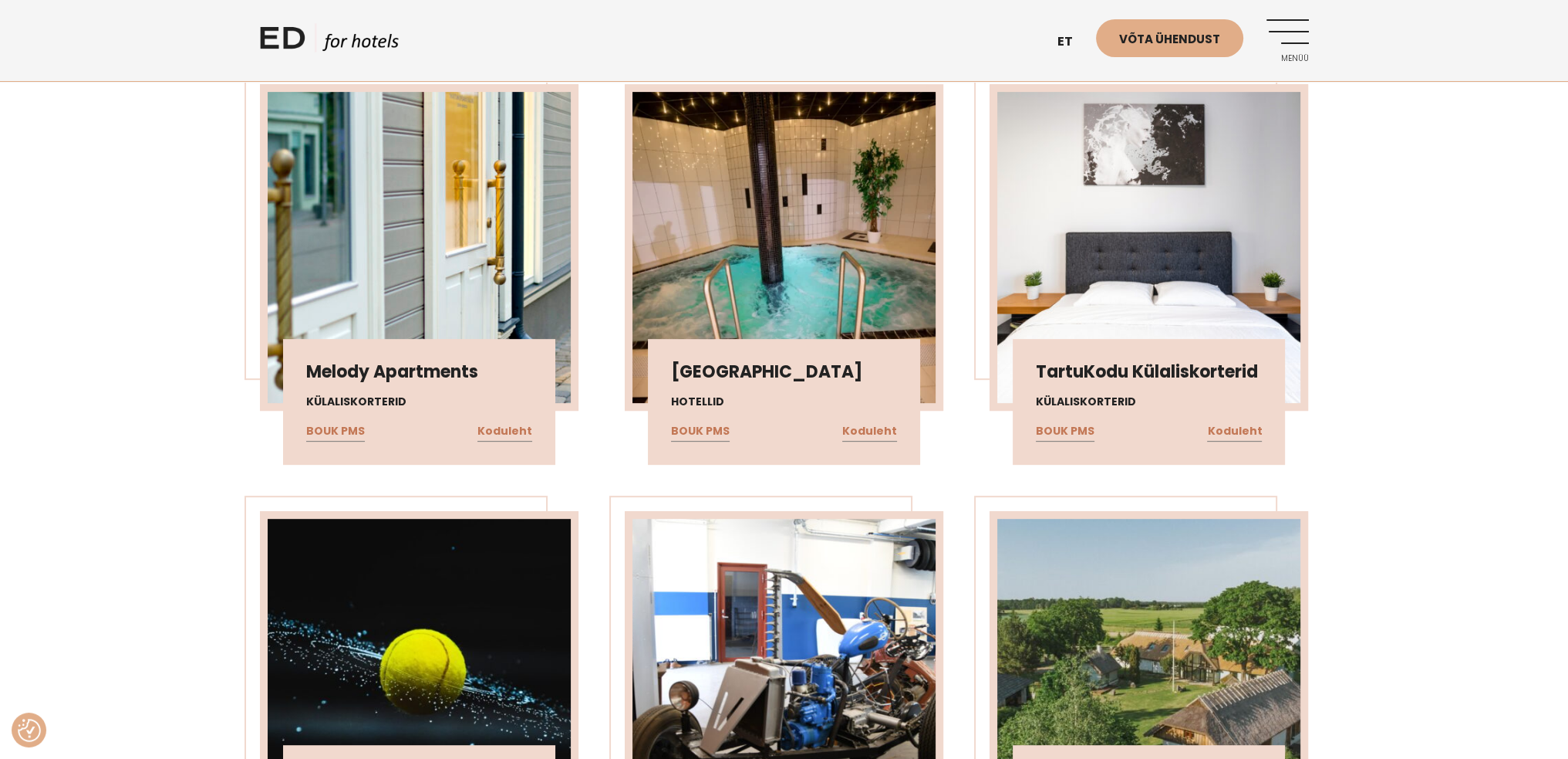
scroll to position [8799, 0]
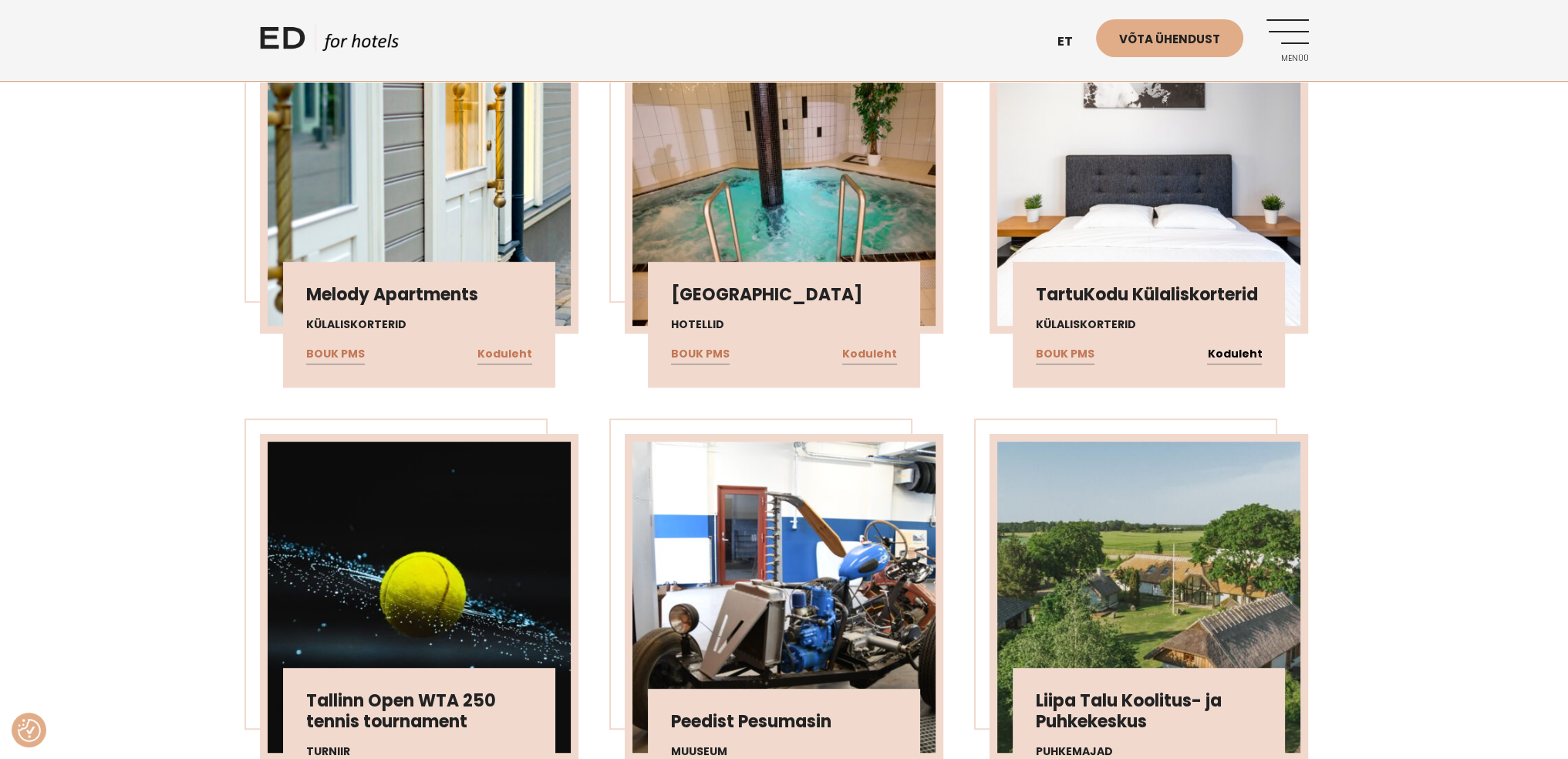
click at [1250, 345] on link "Koduleht" at bounding box center [1235, 355] width 55 height 20
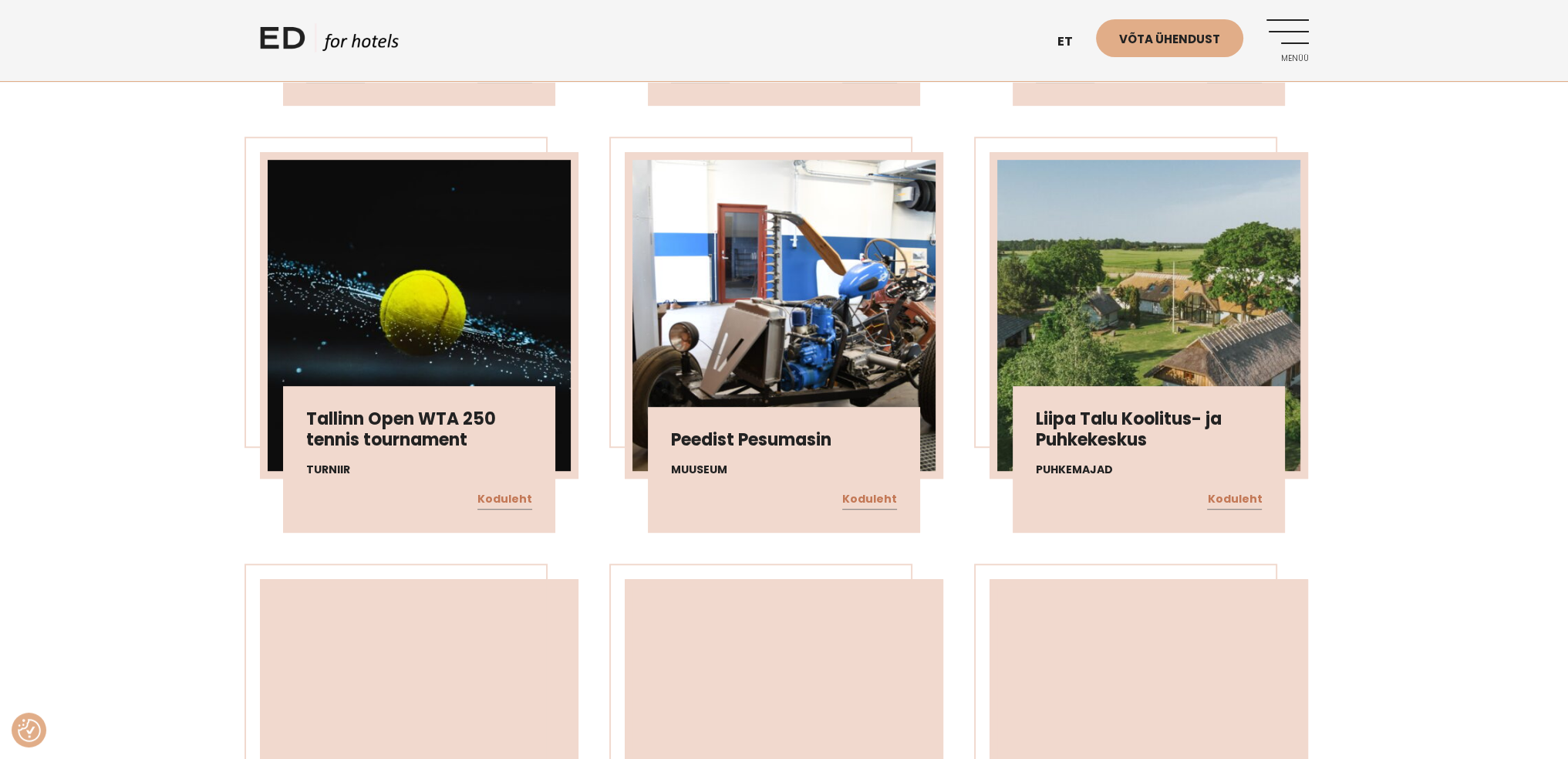
scroll to position [9107, 0]
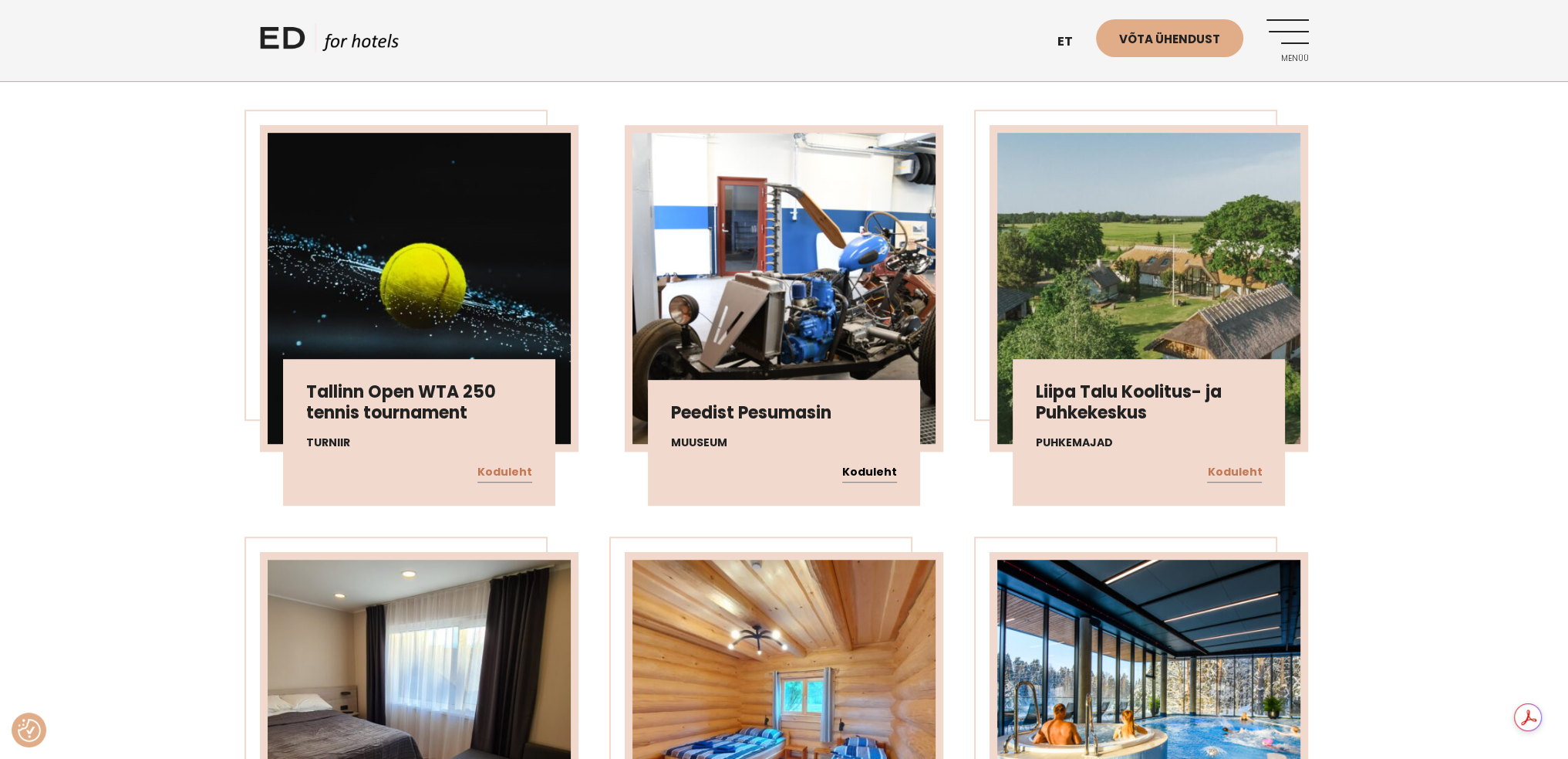
click at [862, 463] on link "Koduleht" at bounding box center [869, 473] width 55 height 20
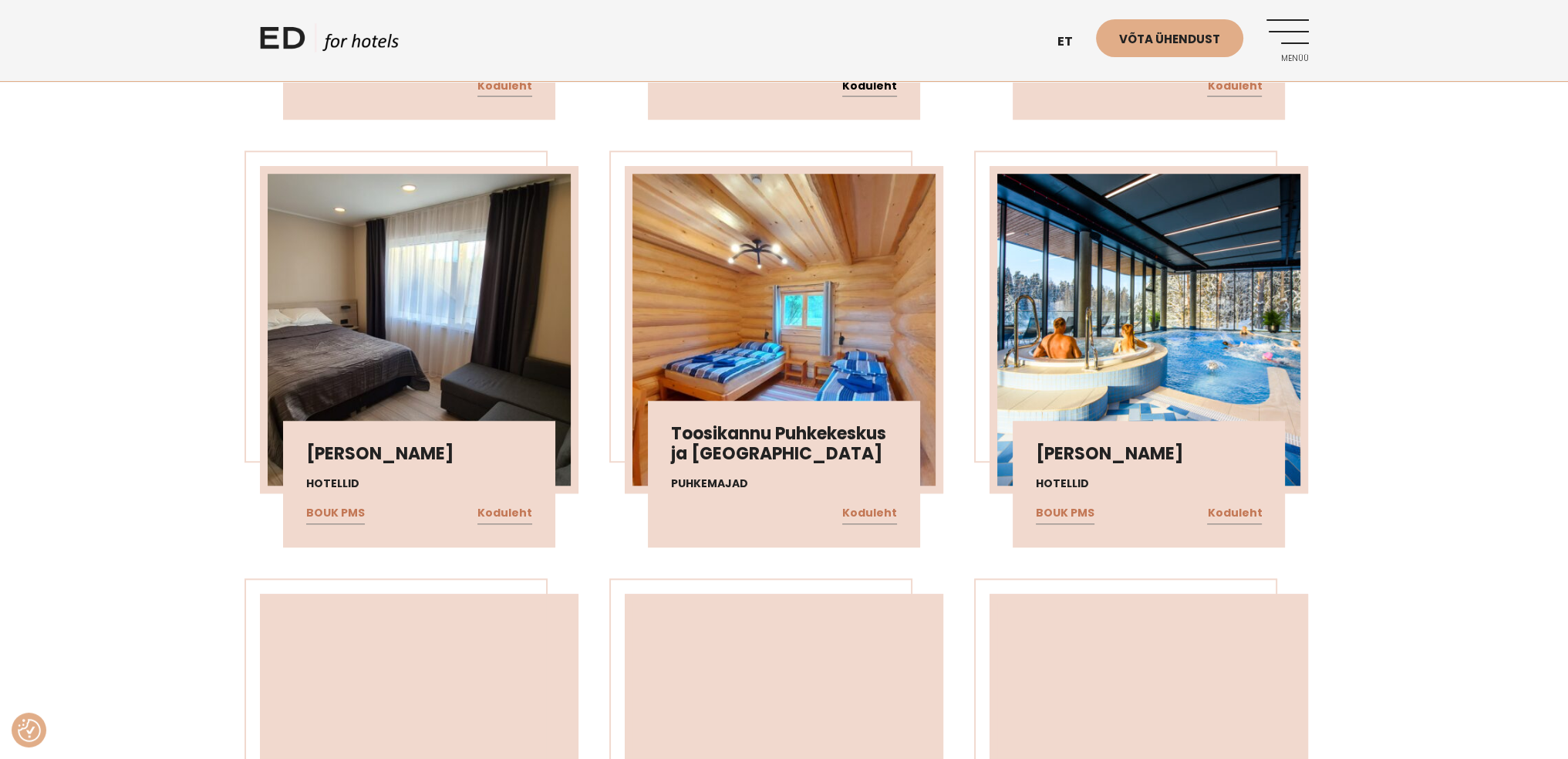
scroll to position [9571, 0]
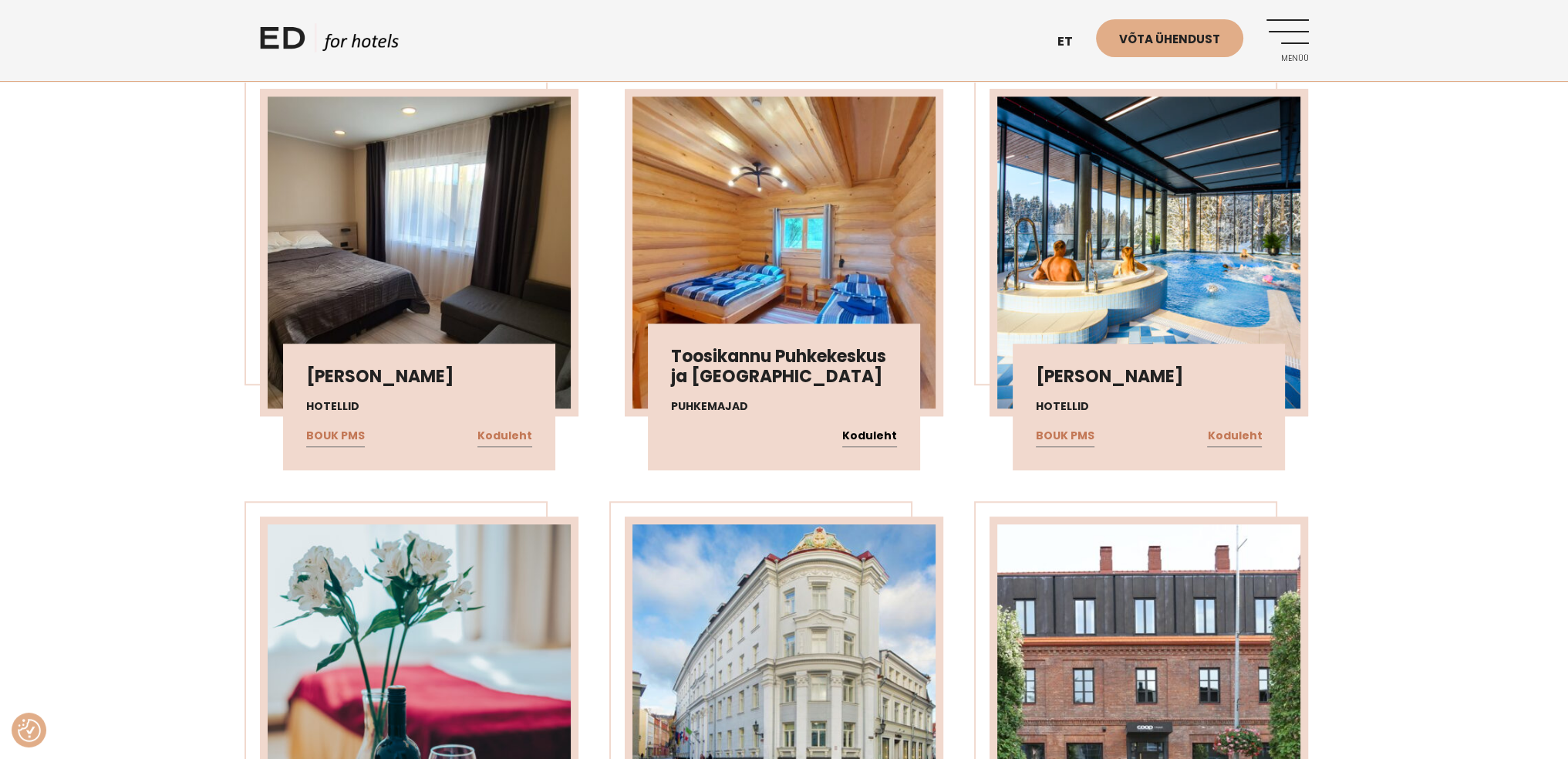
click at [882, 426] on link "Koduleht" at bounding box center [869, 436] width 55 height 20
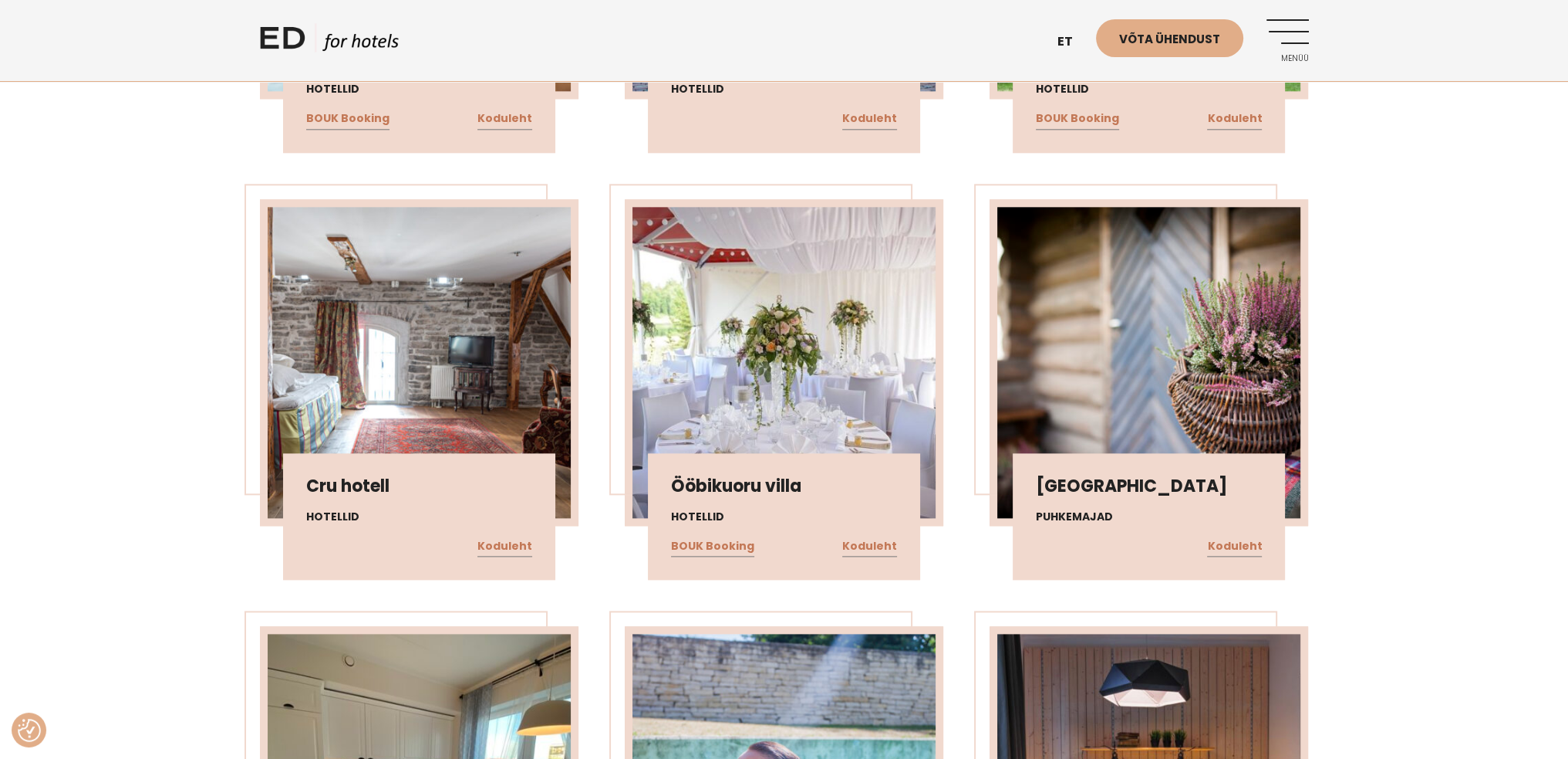
scroll to position [10342, 0]
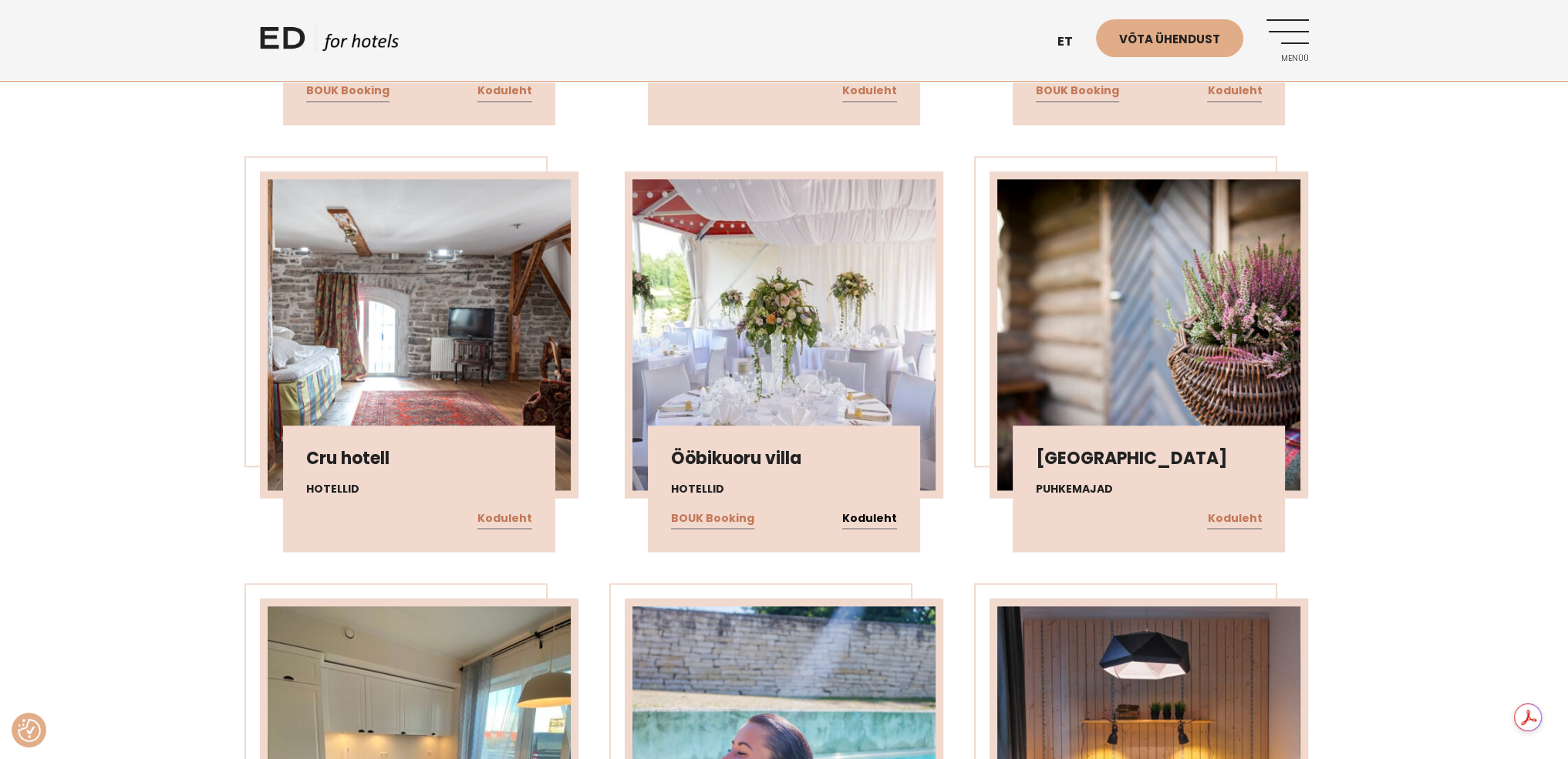
click at [861, 509] on link "Koduleht" at bounding box center [869, 519] width 55 height 20
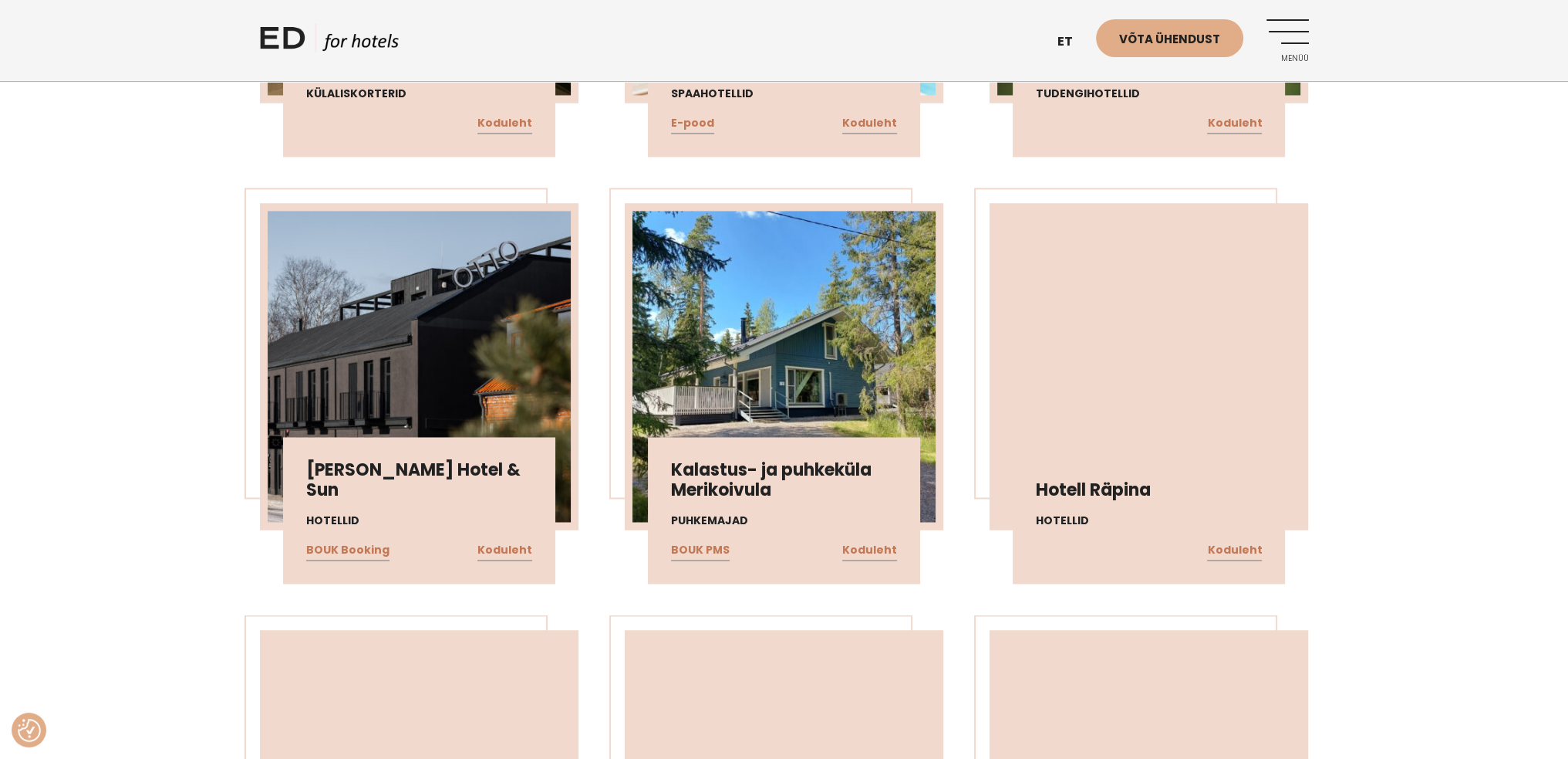
scroll to position [11191, 0]
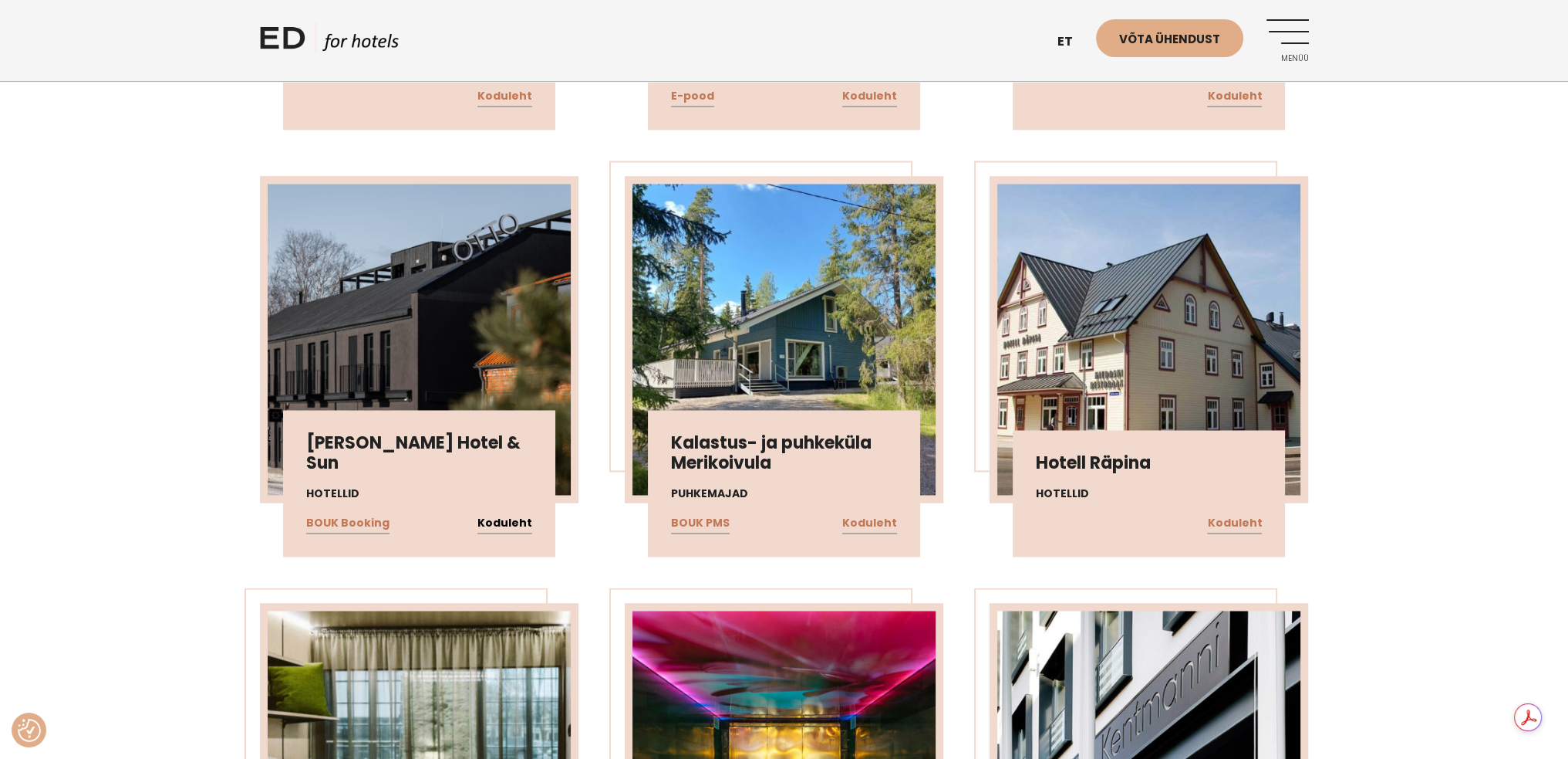
click at [516, 514] on link "Koduleht" at bounding box center [505, 524] width 55 height 20
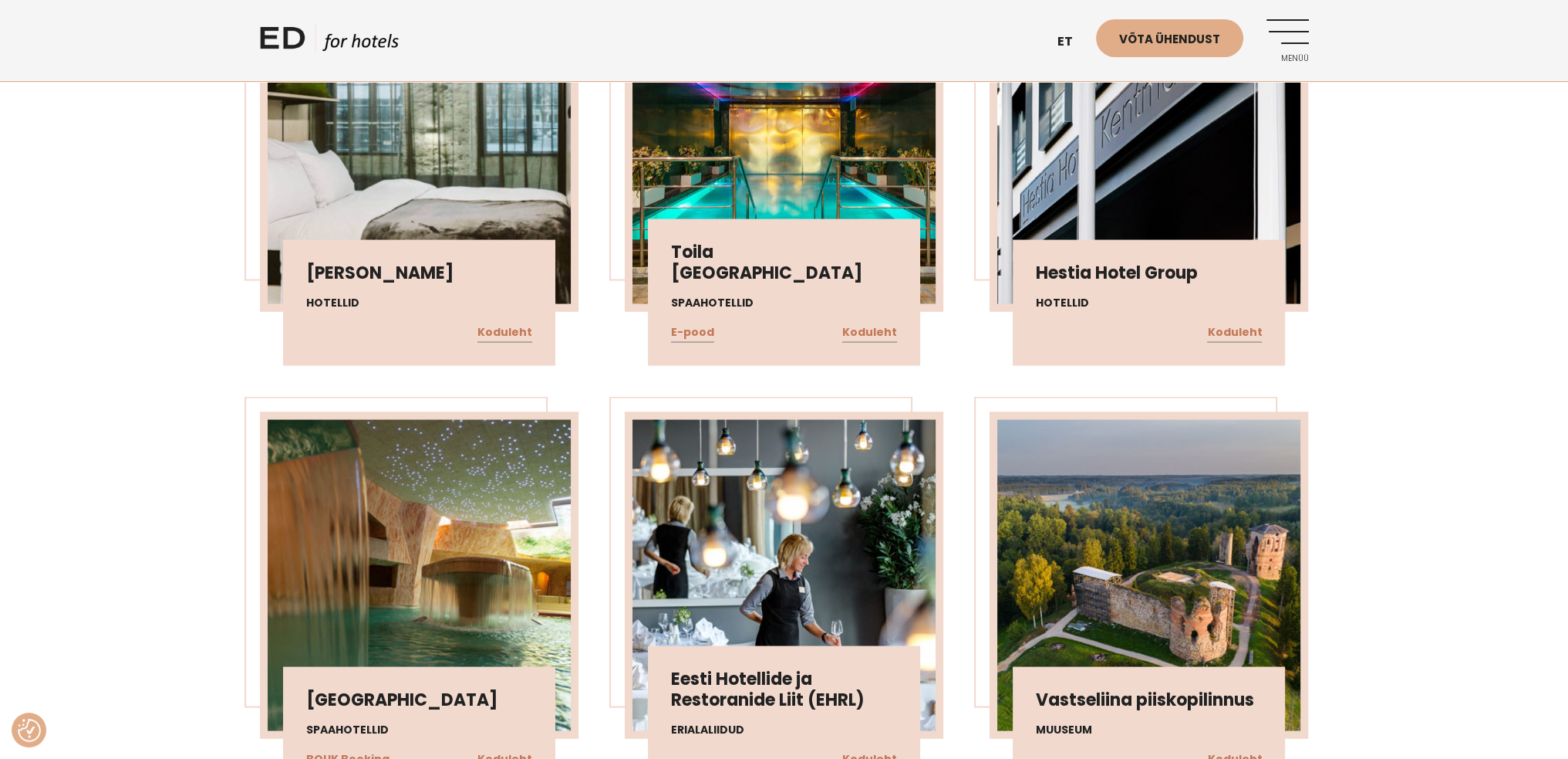
scroll to position [11886, 0]
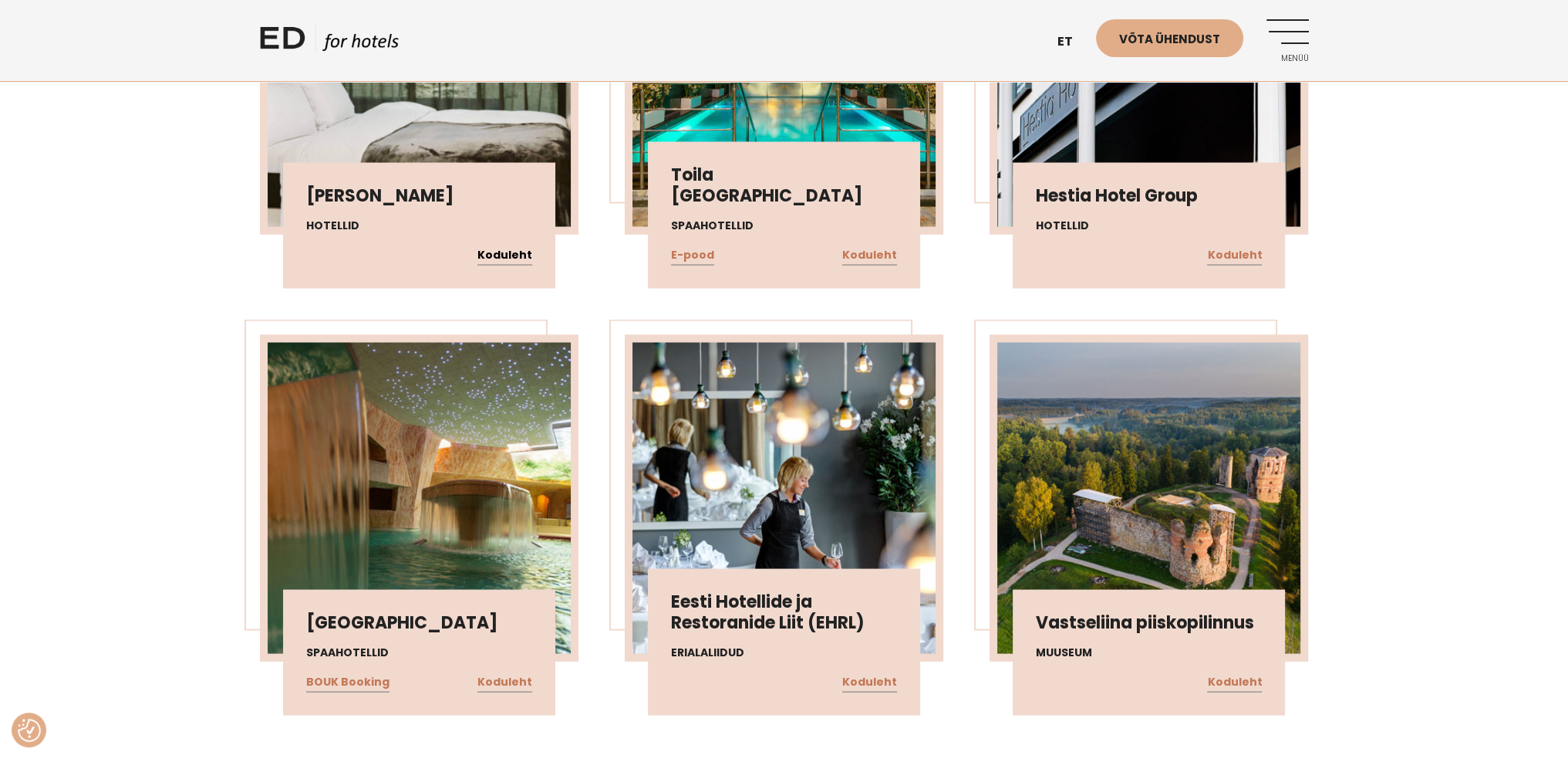
click at [521, 245] on link "Koduleht" at bounding box center [505, 255] width 55 height 20
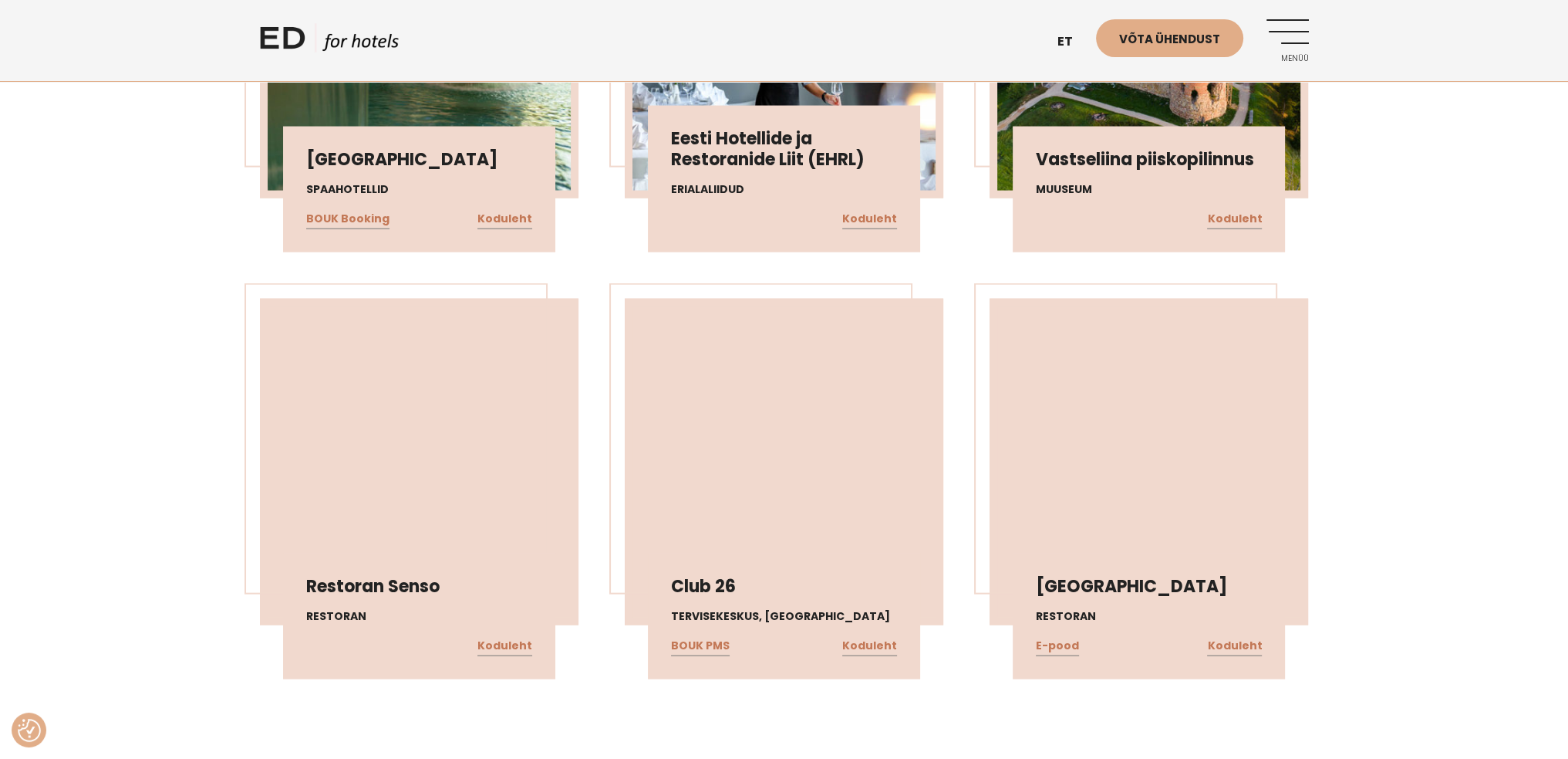
scroll to position [12426, 0]
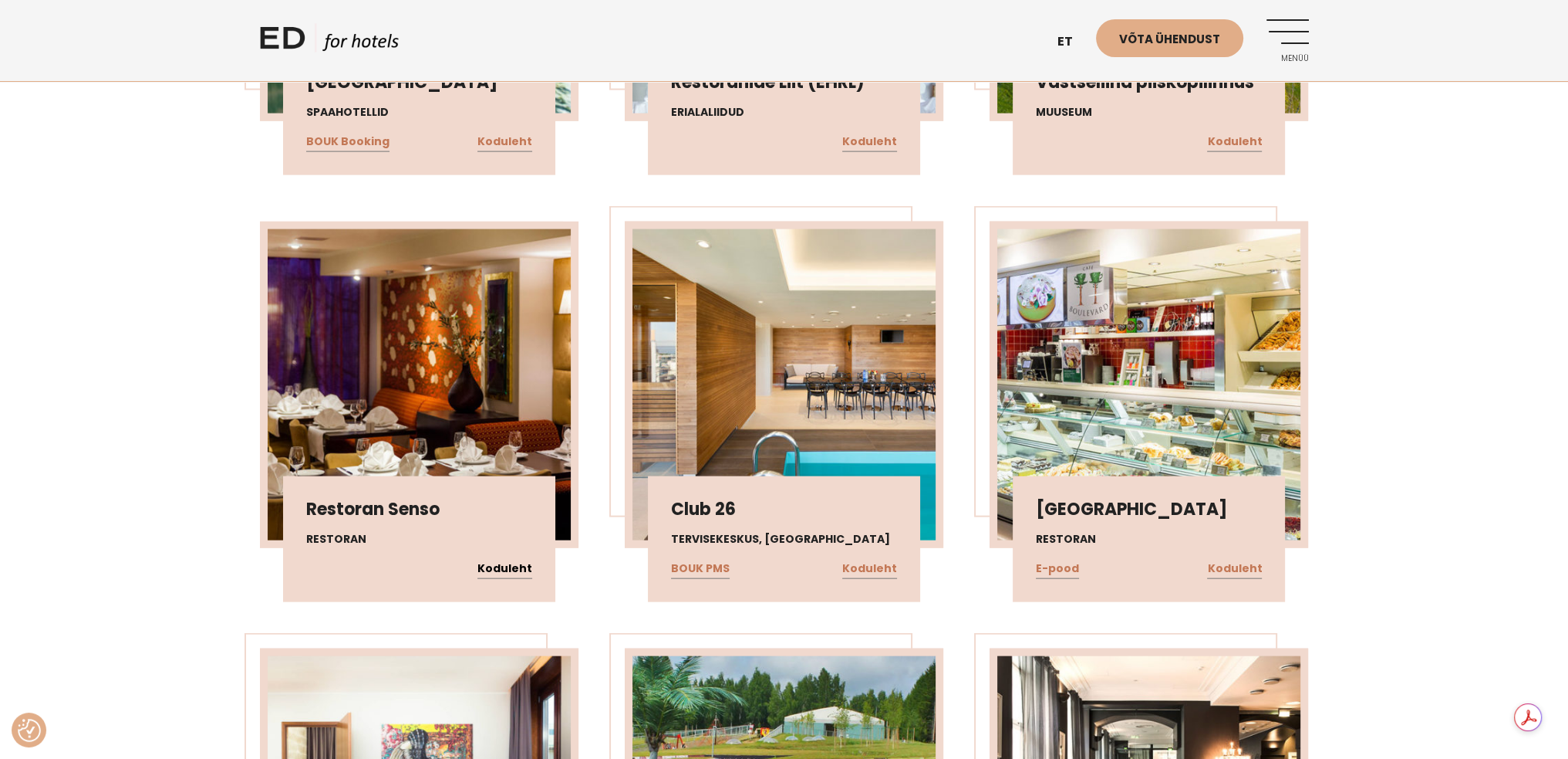
click at [515, 559] on link "Koduleht" at bounding box center [505, 569] width 55 height 20
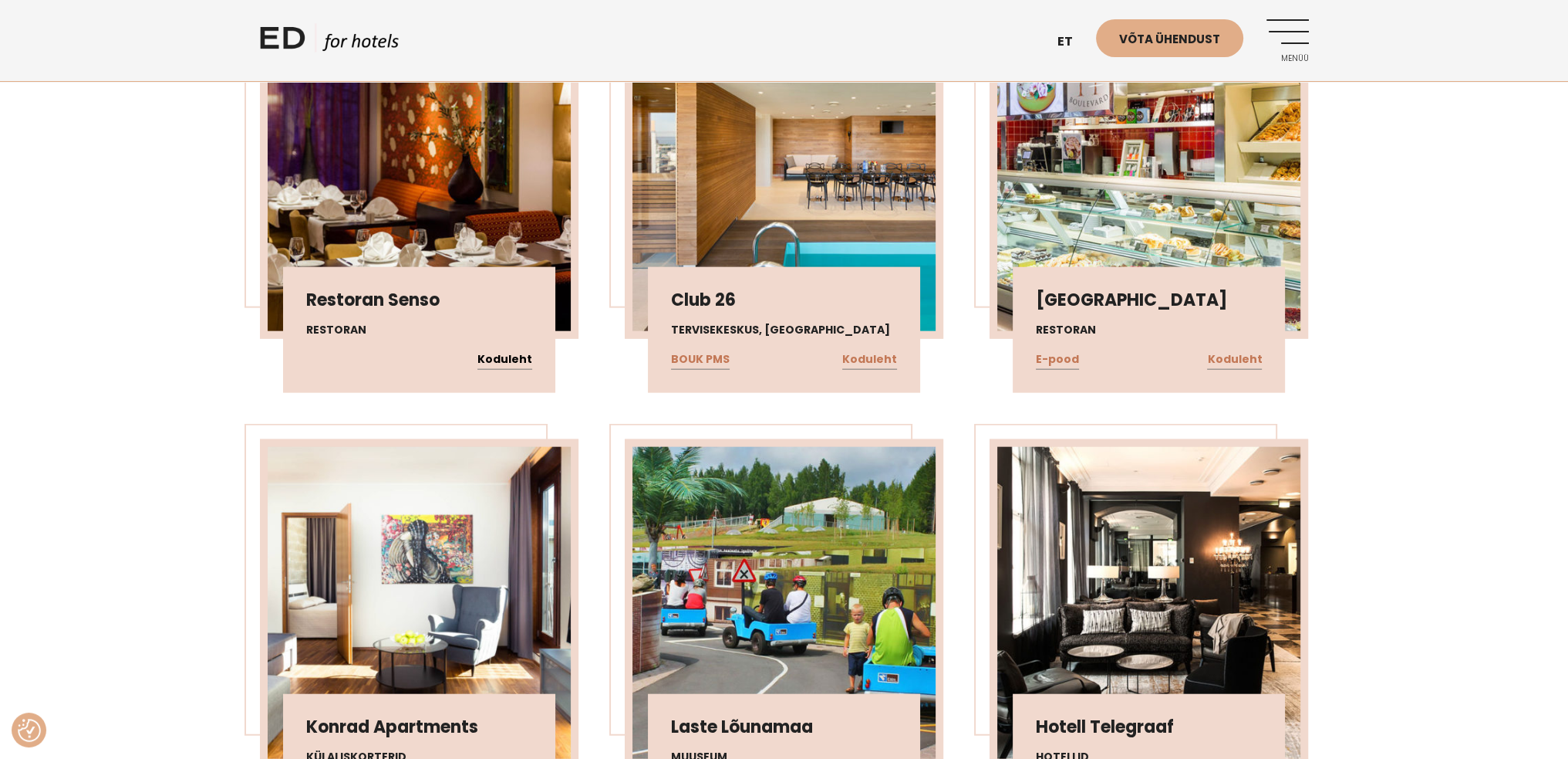
scroll to position [12658, 0]
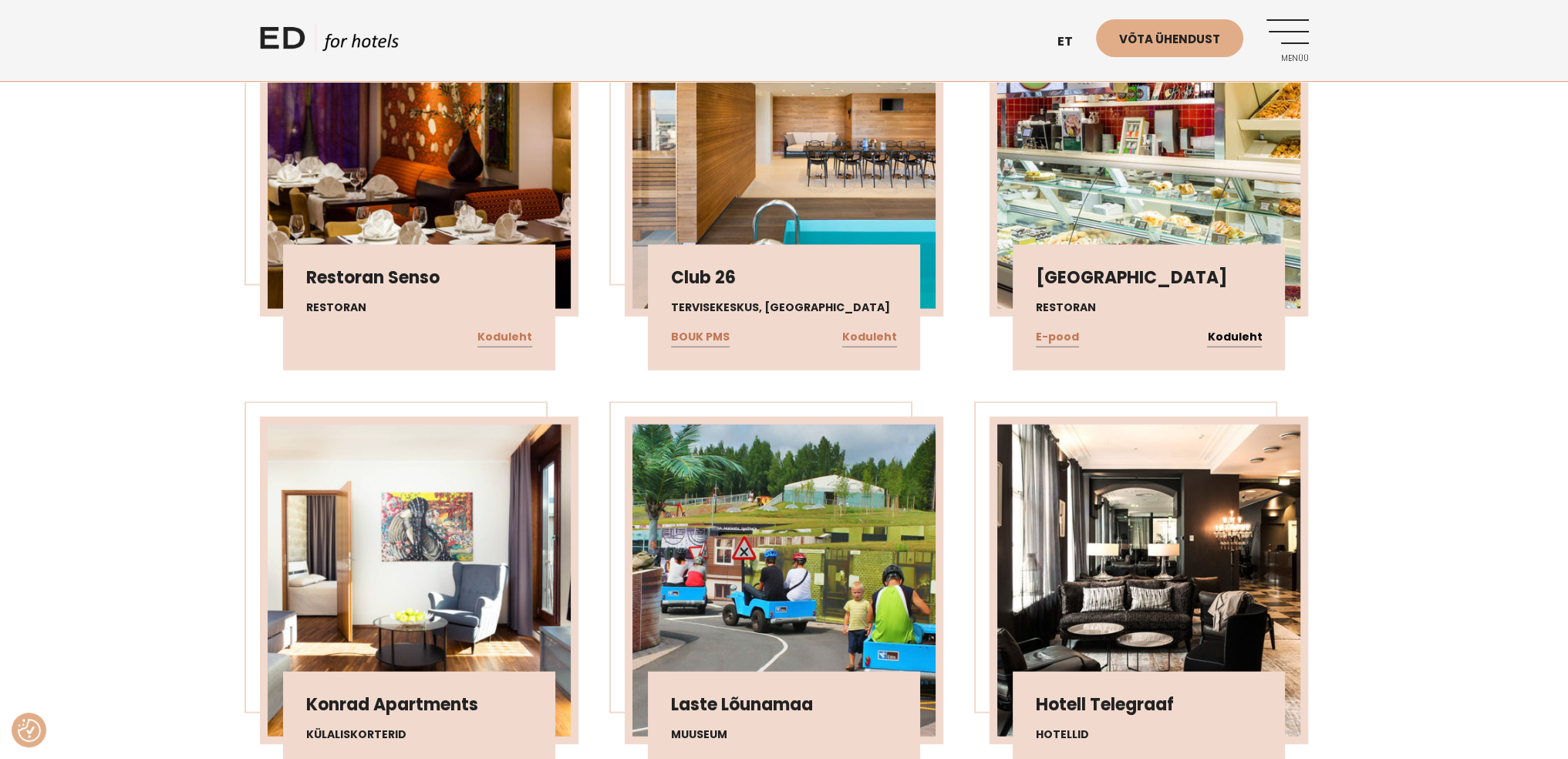
click at [1225, 327] on link "Koduleht" at bounding box center [1235, 337] width 55 height 20
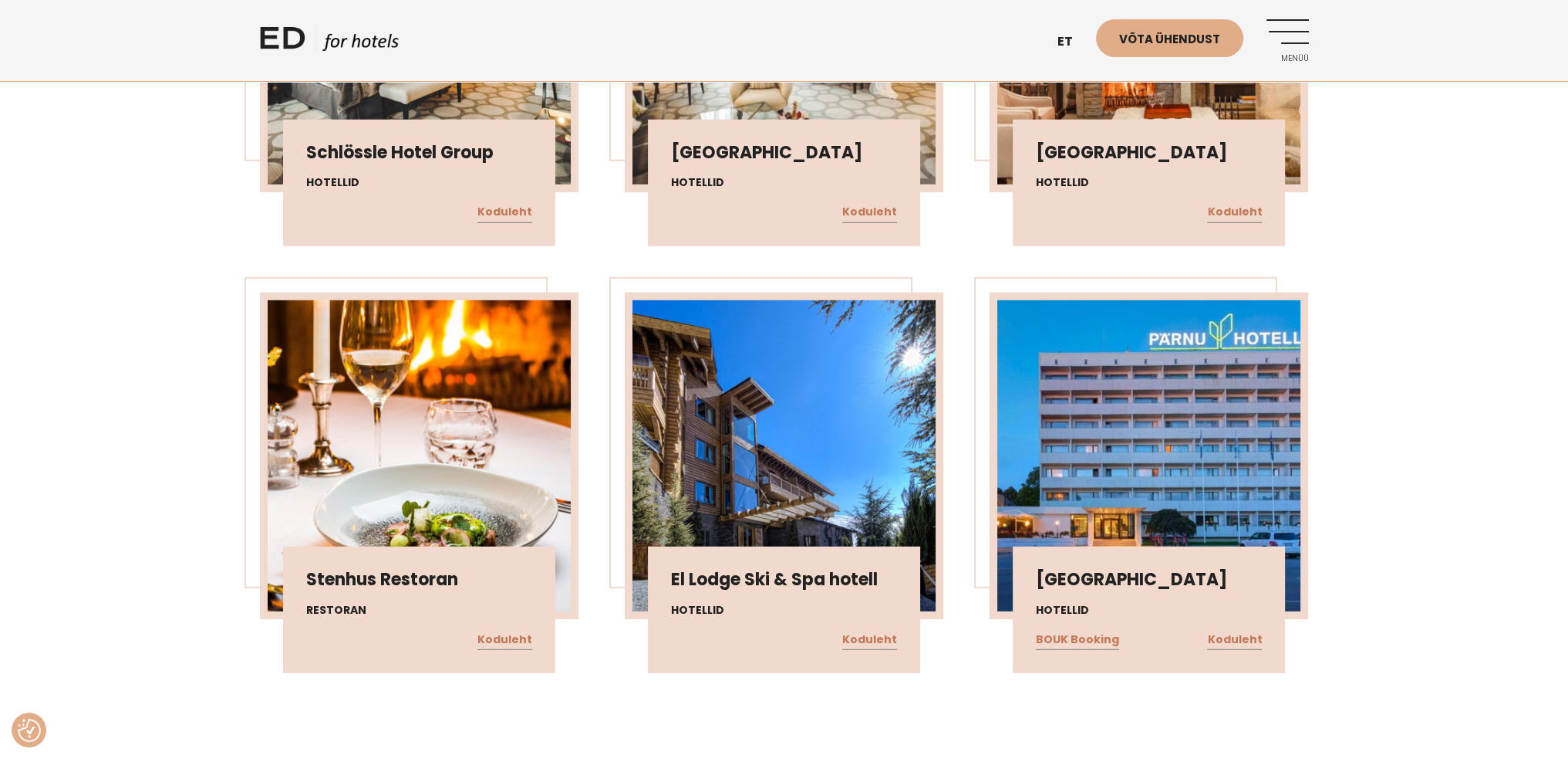
scroll to position [13661, 0]
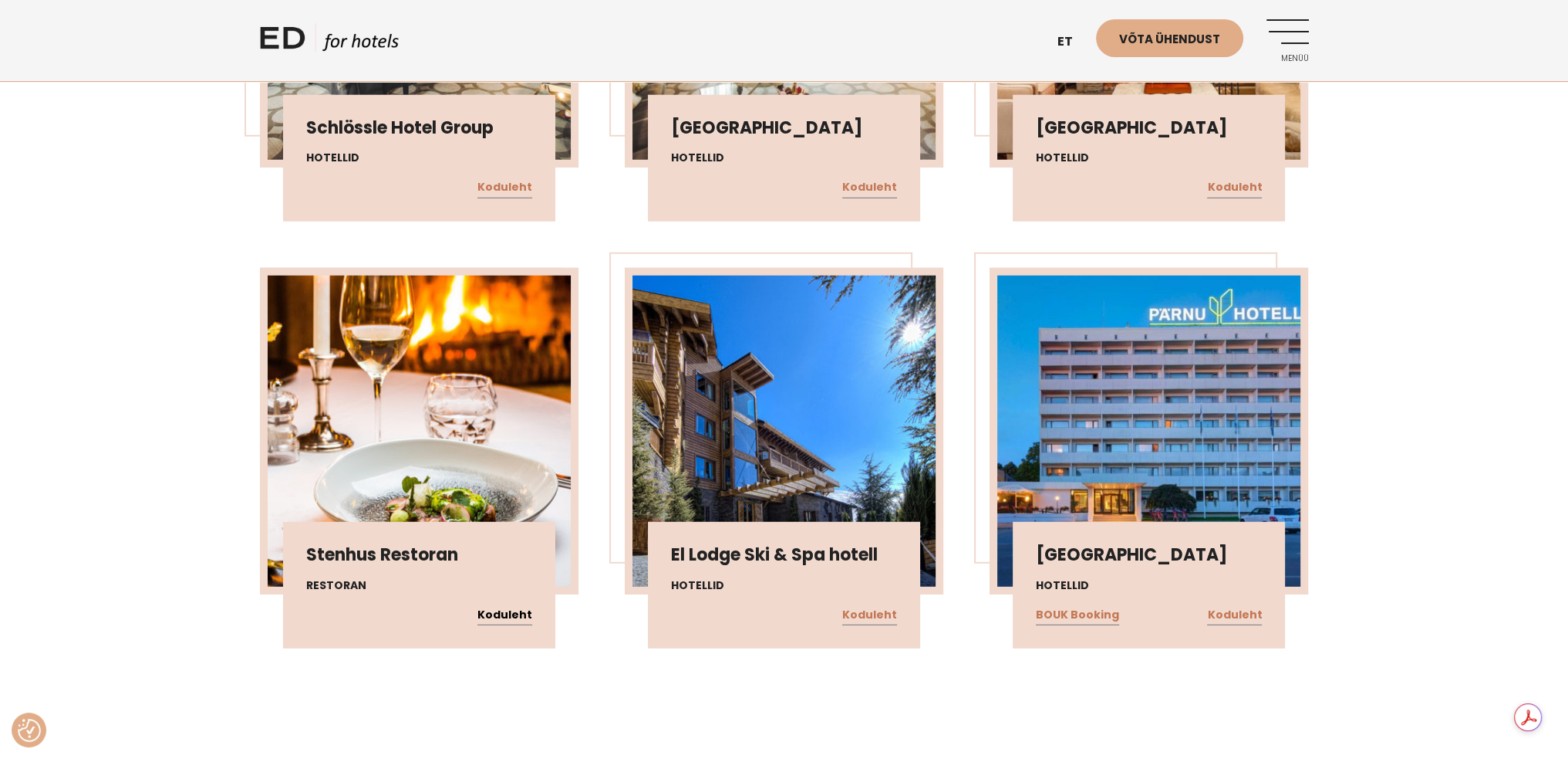
click at [522, 605] on link "Koduleht" at bounding box center [505, 615] width 55 height 20
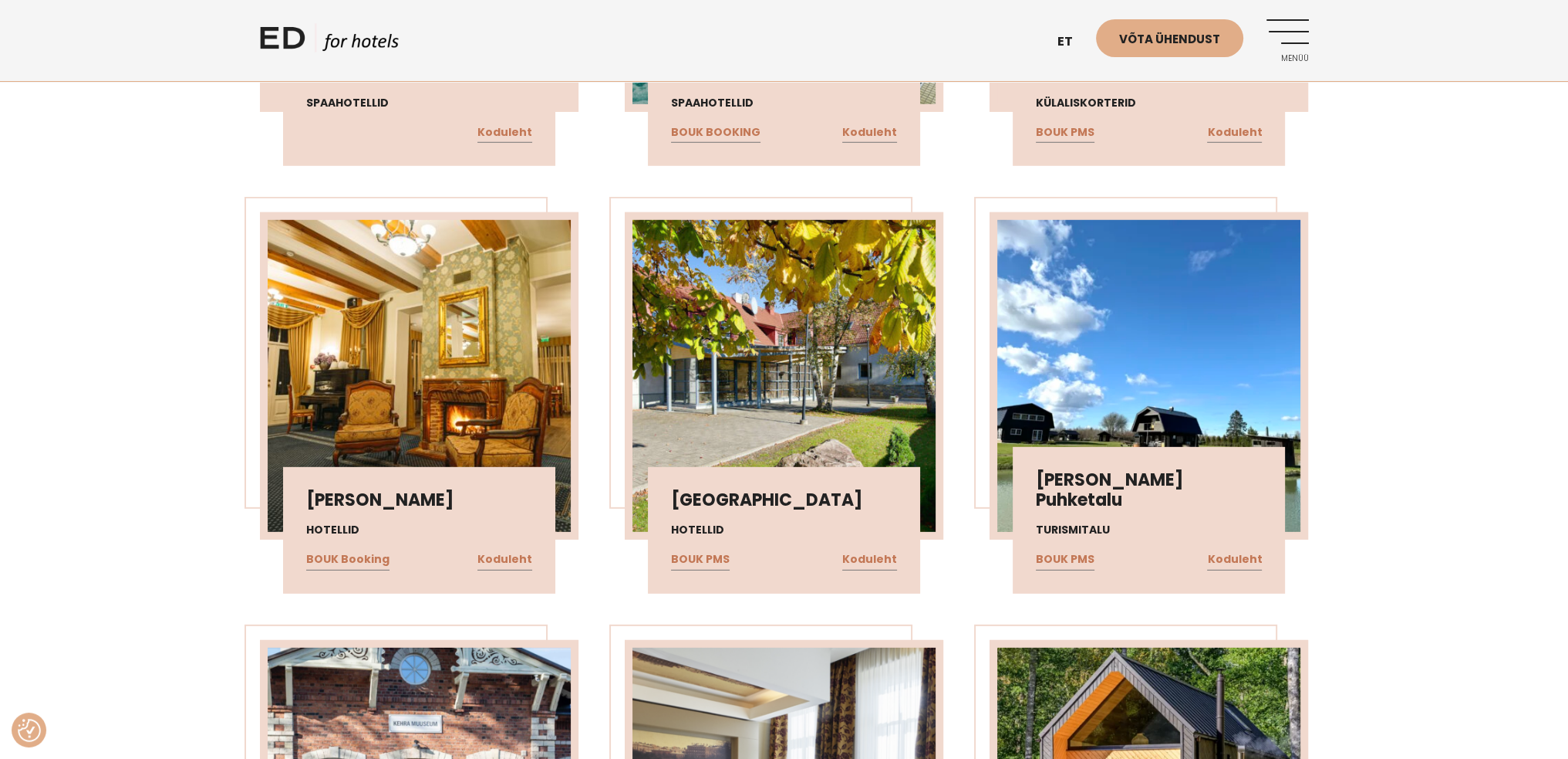
scroll to position [6020, 0]
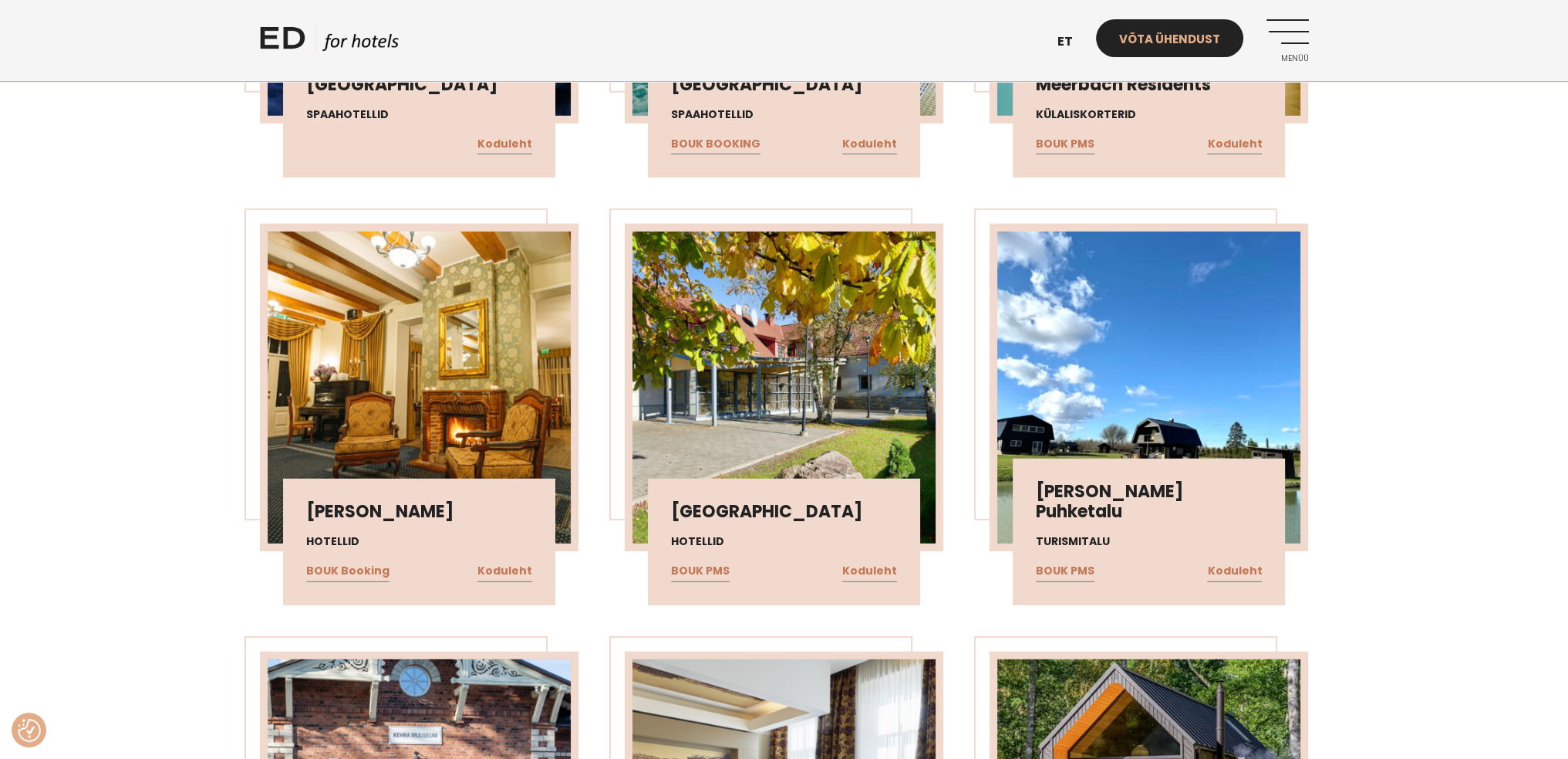
click at [1167, 27] on link "Võta ühendust" at bounding box center [1170, 38] width 147 height 38
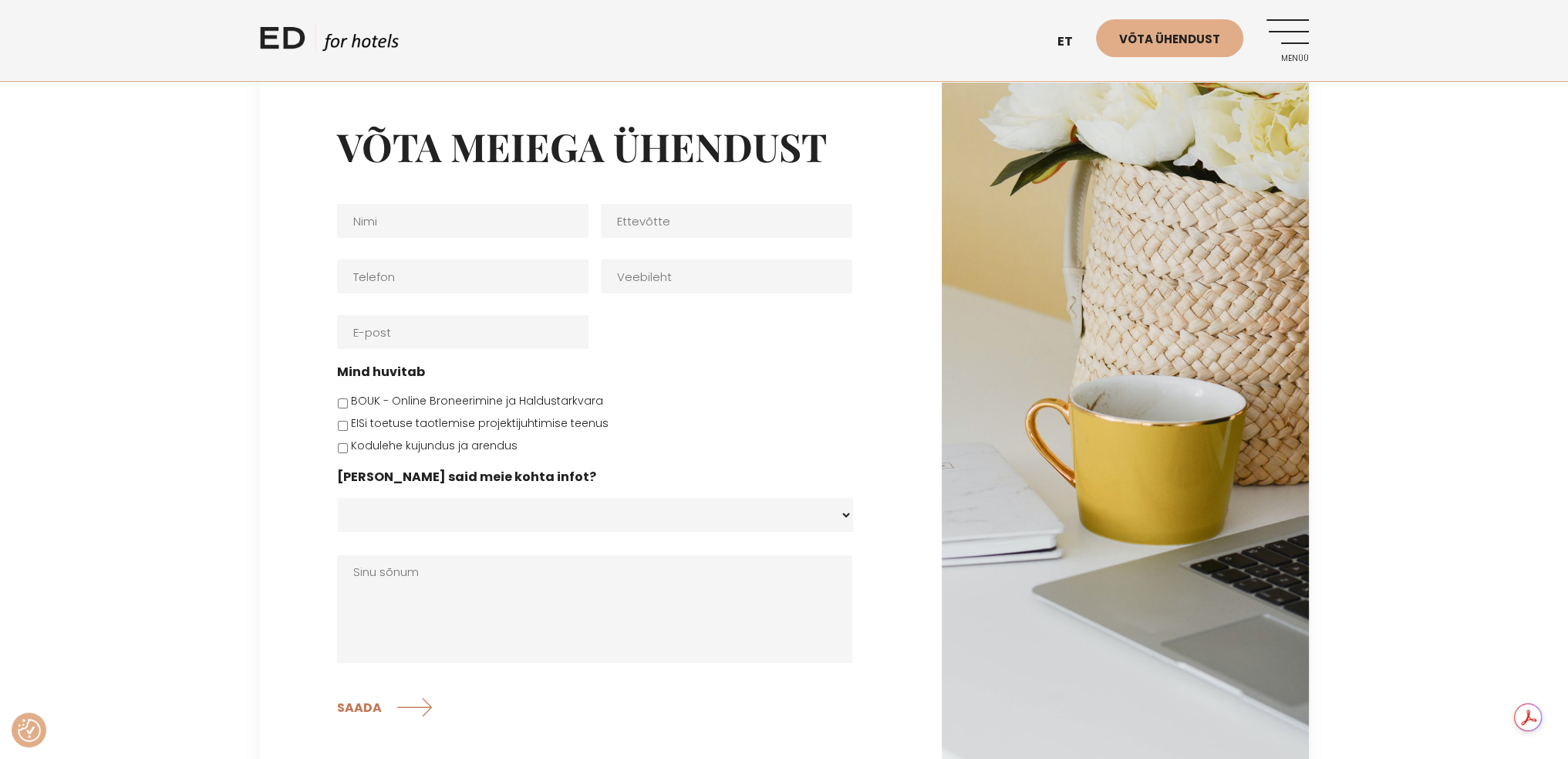
click at [1300, 34] on link "Menüü" at bounding box center [1287, 40] width 43 height 43
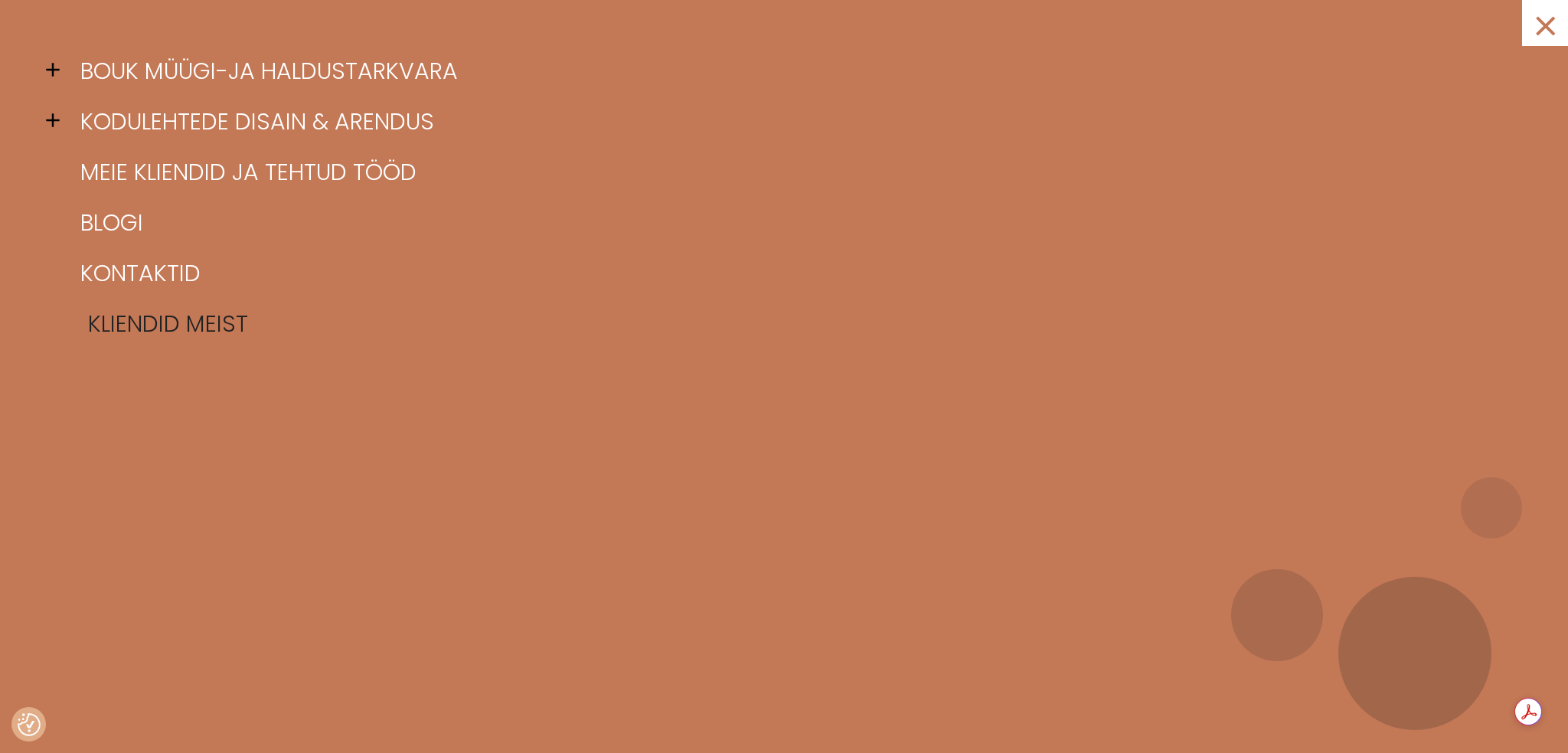
click at [151, 319] on link "Kliendid meist" at bounding box center [803, 324] width 1453 height 51
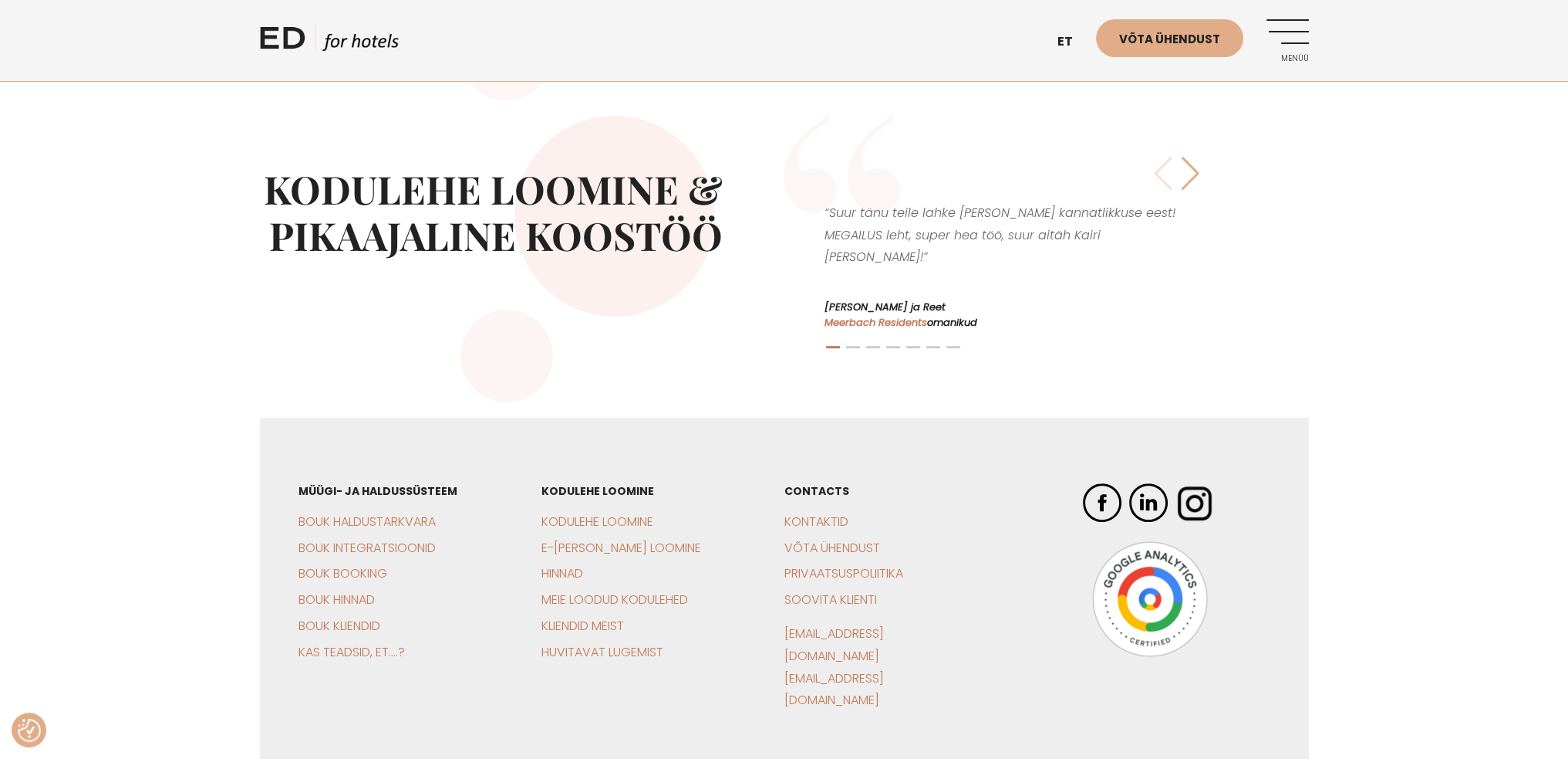
scroll to position [772, 0]
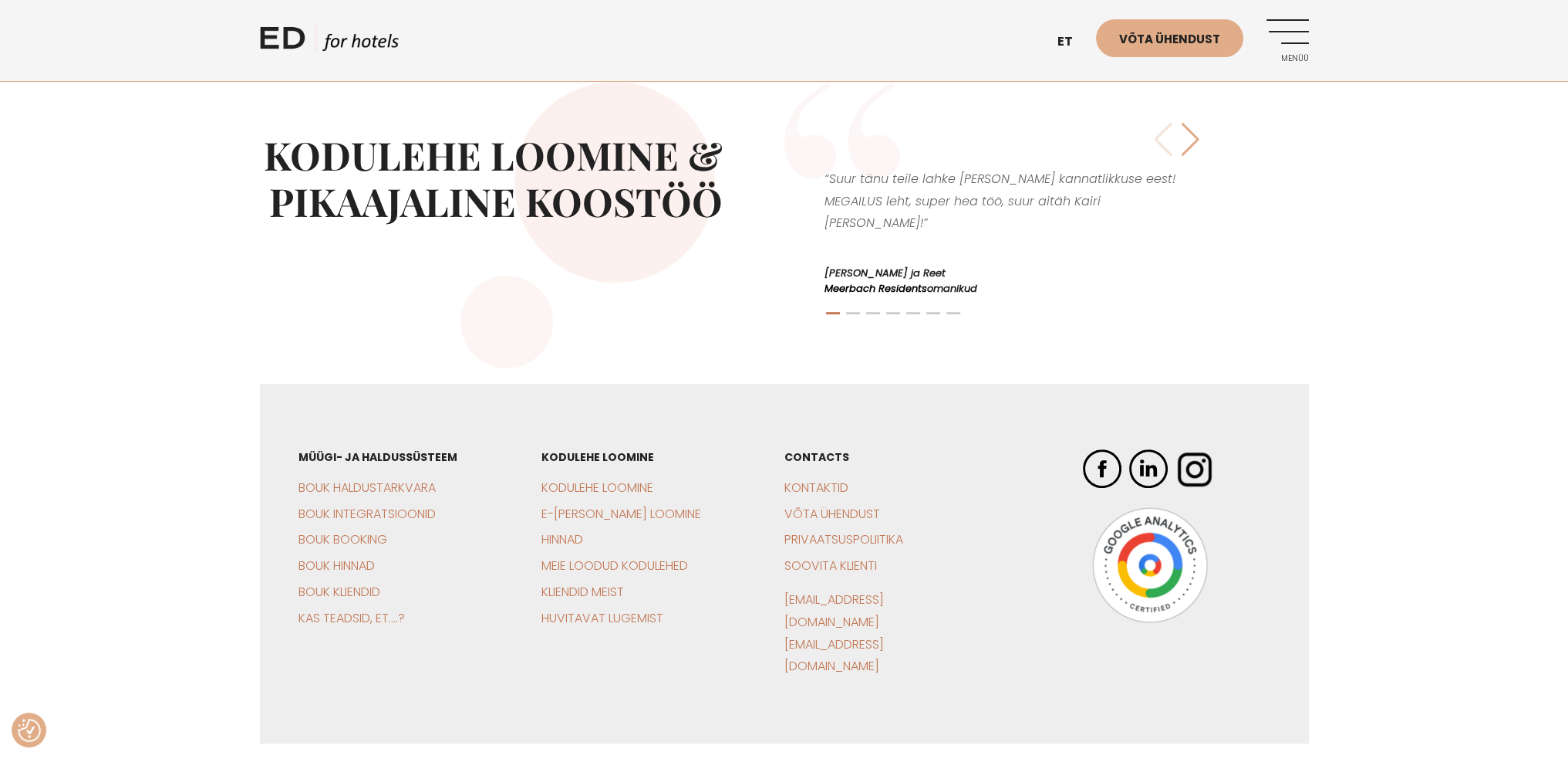
click at [867, 281] on link "Meerbach Residents" at bounding box center [876, 288] width 103 height 15
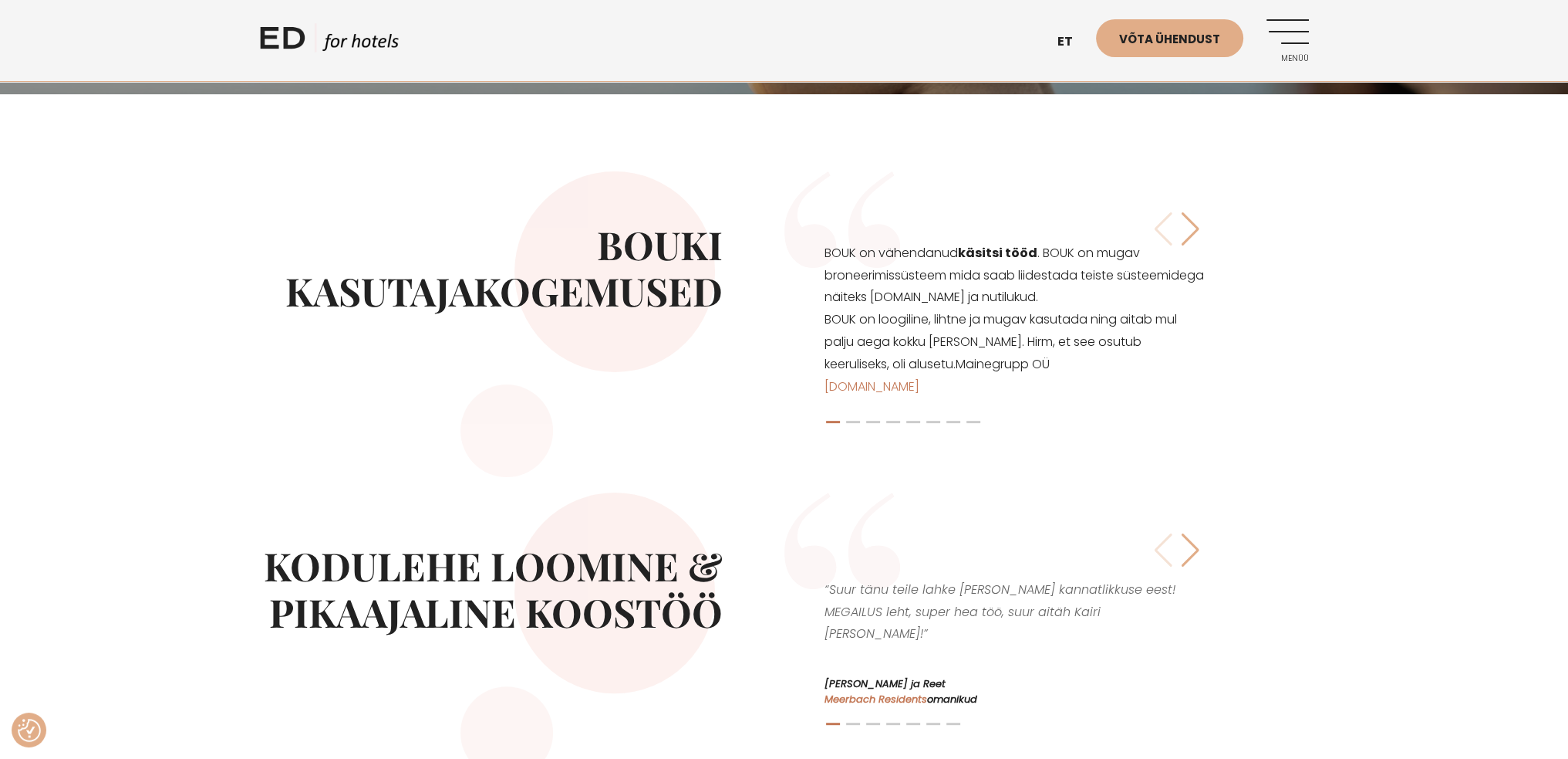
scroll to position [309, 0]
